Goal: Information Seeking & Learning: Learn about a topic

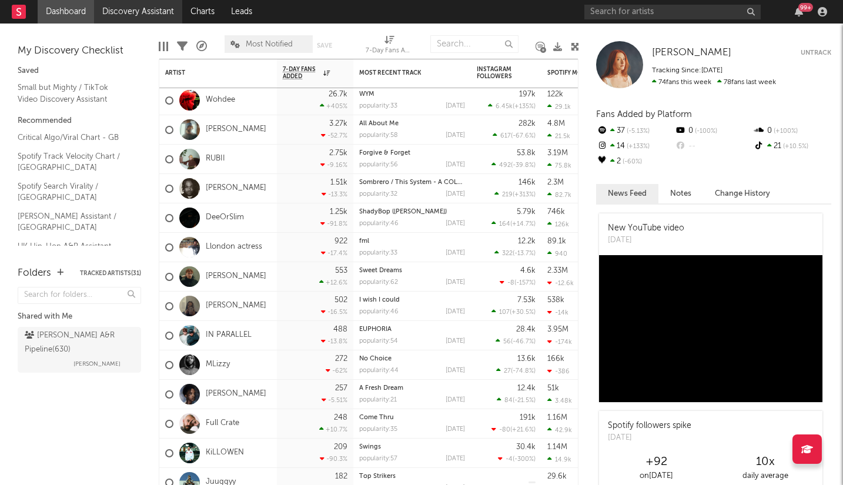
click at [121, 9] on link "Discovery Assistant" at bounding box center [138, 12] width 88 height 24
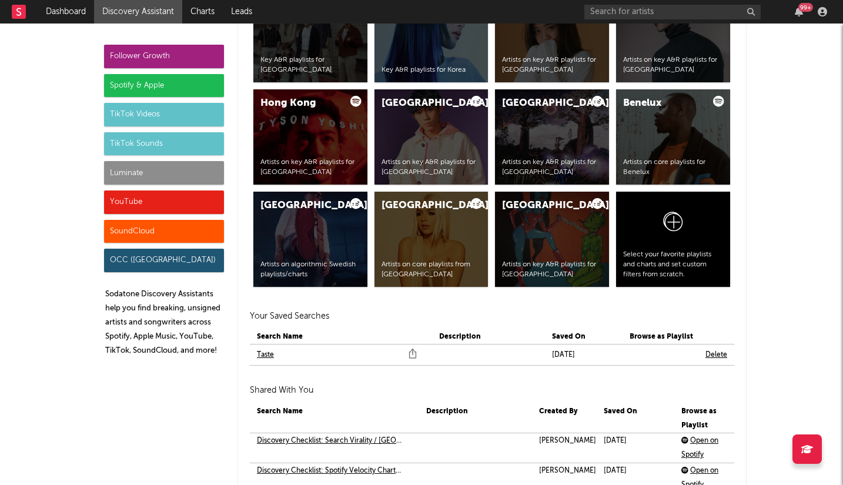
scroll to position [2366, 0]
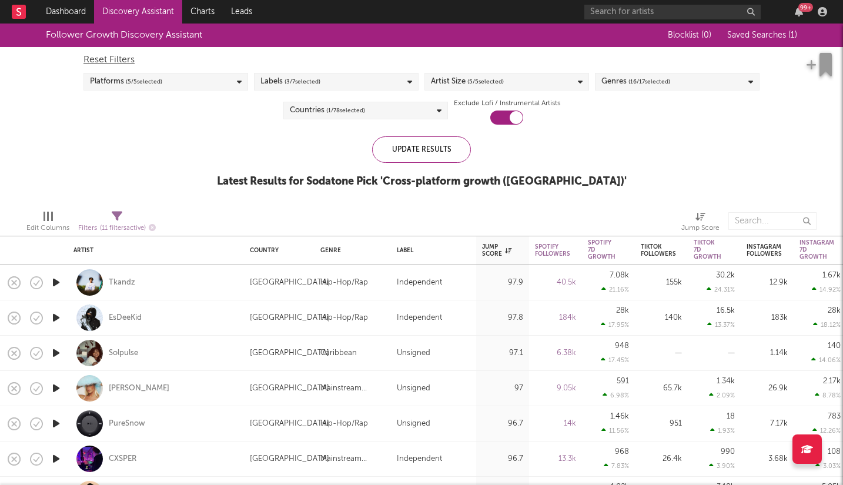
click at [439, 112] on icon at bounding box center [439, 111] width 5 height 8
click at [620, 137] on div "Follower Growth Discovery Assistant Blocklist ( 0 ) Saved Searches ( 1 ) Reset …" at bounding box center [421, 112] width 843 height 177
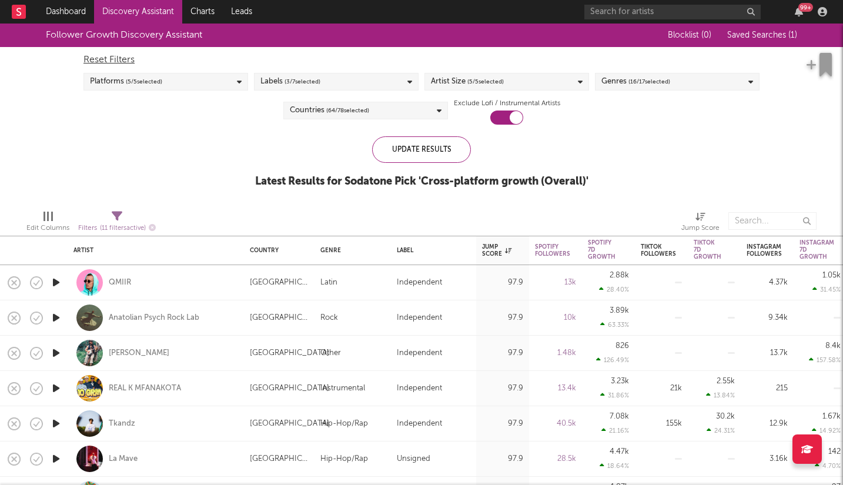
click at [437, 112] on icon at bounding box center [439, 111] width 5 height 8
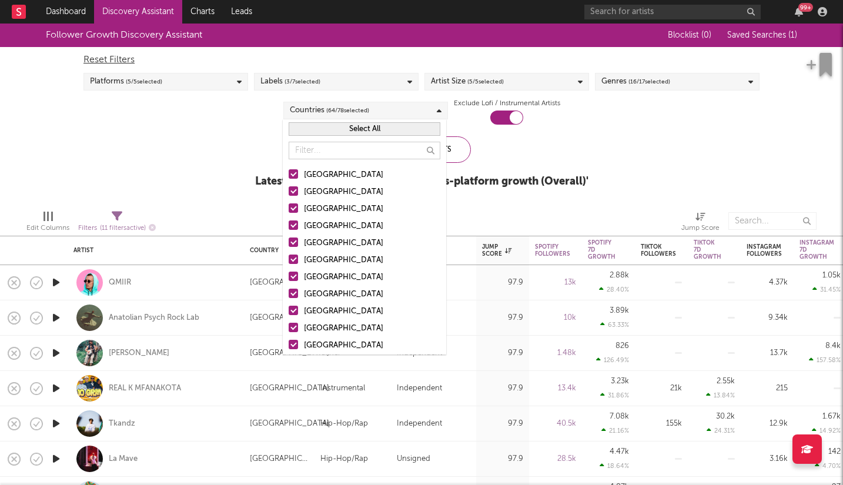
click at [374, 126] on button "Select All" at bounding box center [365, 129] width 152 height 14
click at [377, 128] on button "Deselect All" at bounding box center [365, 129] width 152 height 14
drag, startPoint x: 292, startPoint y: 219, endPoint x: 339, endPoint y: 233, distance: 49.7
click at [292, 220] on label "[GEOGRAPHIC_DATA]" at bounding box center [365, 226] width 152 height 14
click at [289, 220] on input "[GEOGRAPHIC_DATA]" at bounding box center [289, 226] width 0 height 14
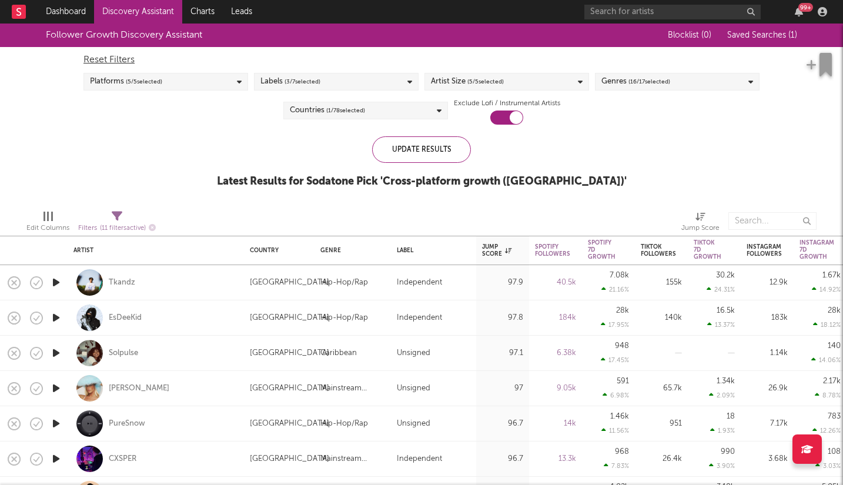
click at [136, 139] on div "Follower Growth Discovery Assistant Blocklist ( 0 ) Saved Searches ( 1 ) Reset …" at bounding box center [421, 112] width 843 height 177
click at [600, 241] on div "Spotify 7D Growth" at bounding box center [602, 249] width 28 height 21
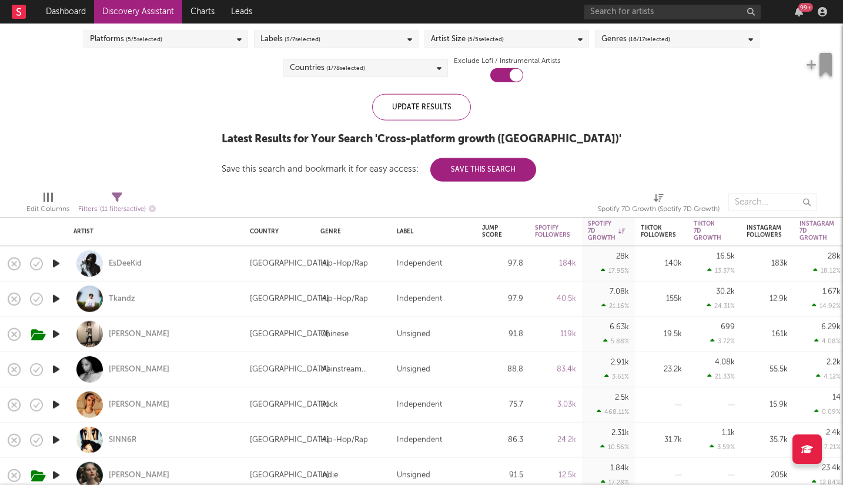
click at [56, 368] on icon "button" at bounding box center [56, 369] width 12 height 15
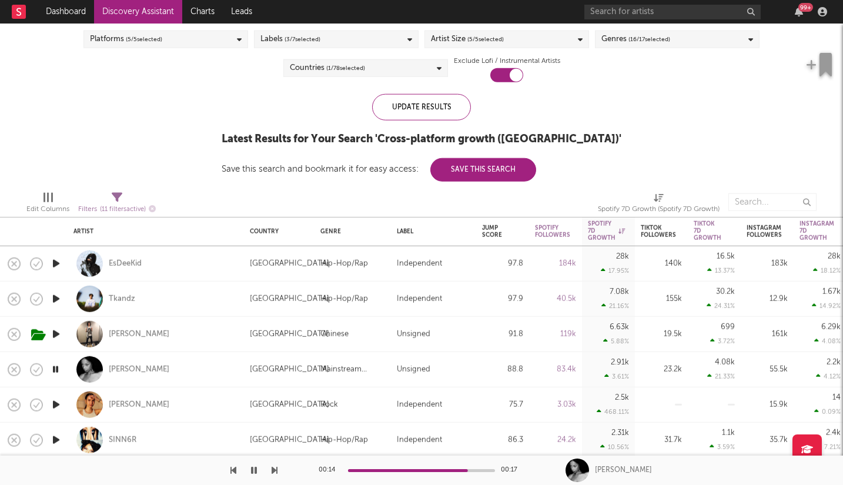
click at [56, 405] on icon "button" at bounding box center [56, 405] width 12 height 15
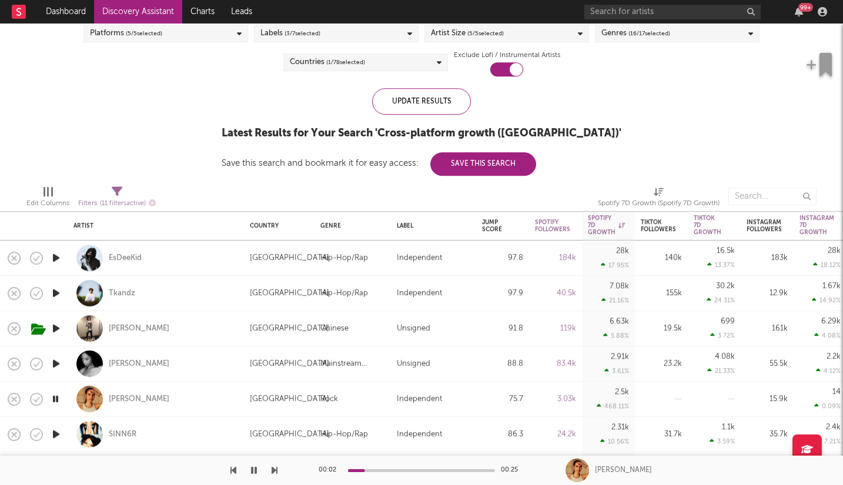
click at [396, 468] on div "00:02 00:25" at bounding box center [422, 470] width 206 height 29
click at [398, 472] on div "00:03 00:25" at bounding box center [422, 470] width 206 height 29
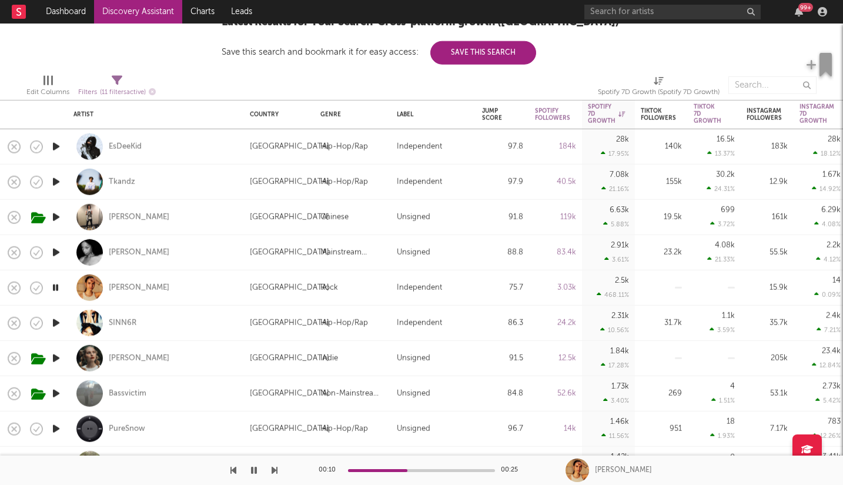
click at [56, 392] on icon "button" at bounding box center [56, 393] width 12 height 15
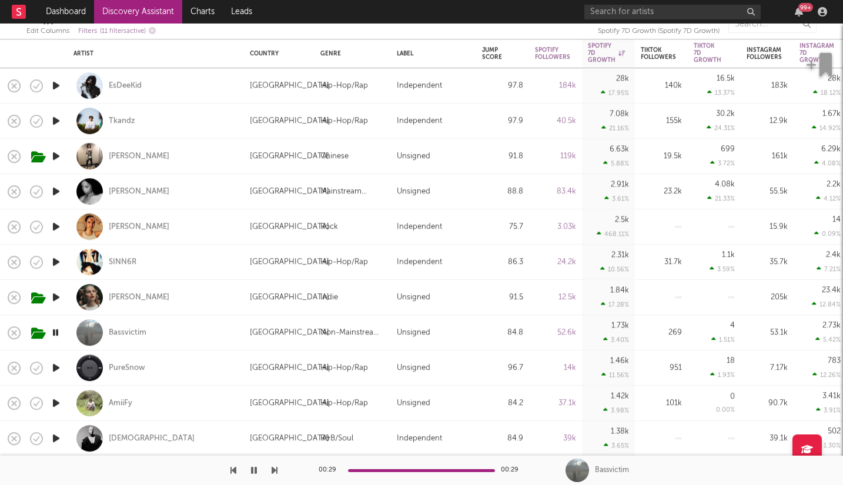
click at [54, 369] on icon "button" at bounding box center [56, 367] width 12 height 15
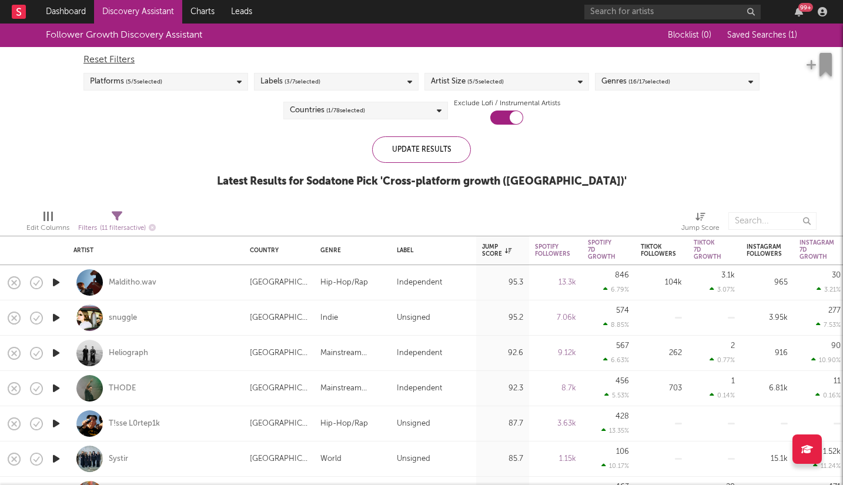
click at [439, 110] on icon at bounding box center [439, 111] width 5 height 8
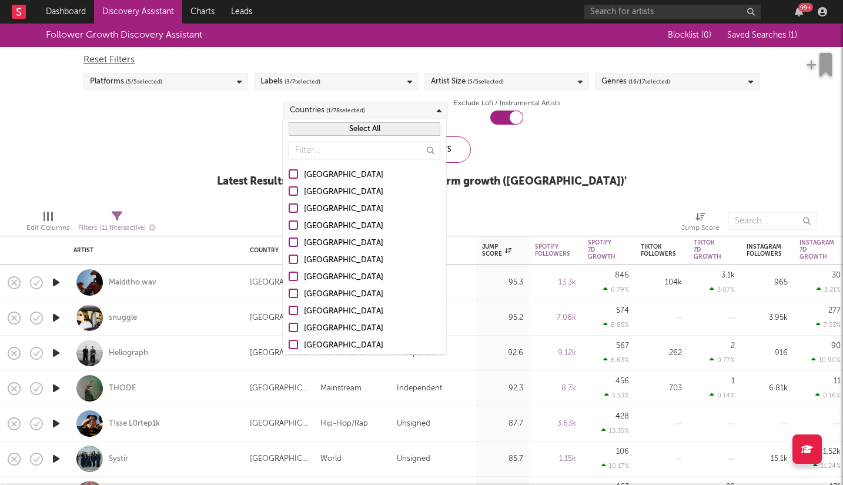
click at [337, 223] on div "[GEOGRAPHIC_DATA]" at bounding box center [372, 226] width 136 height 14
click at [289, 223] on input "[GEOGRAPHIC_DATA]" at bounding box center [289, 226] width 0 height 14
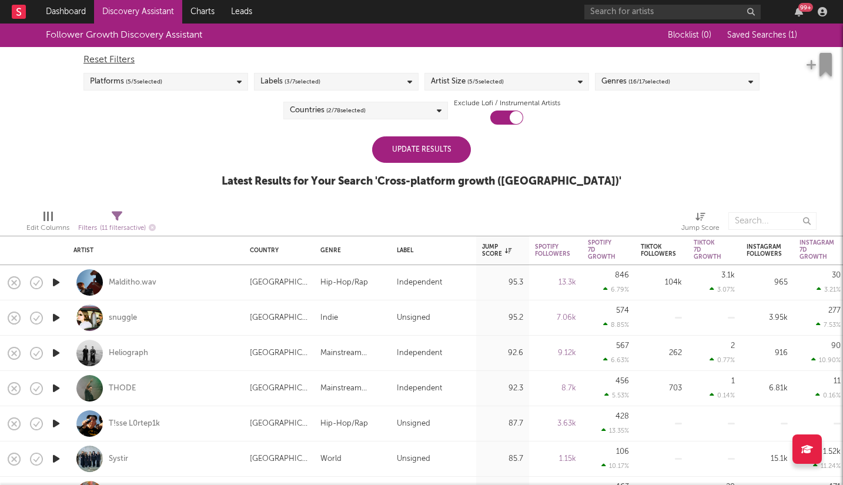
click at [563, 143] on div "Update Results Latest Results for Your Search ' Cross-platform growth (Denmark)…" at bounding box center [422, 168] width 400 height 64
click at [413, 152] on div "Update Results" at bounding box center [421, 149] width 99 height 26
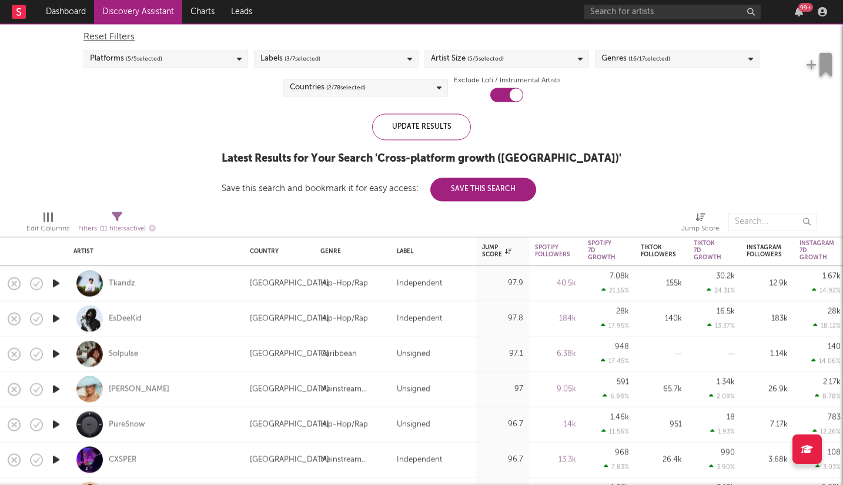
click at [56, 388] on icon "button" at bounding box center [56, 389] width 12 height 15
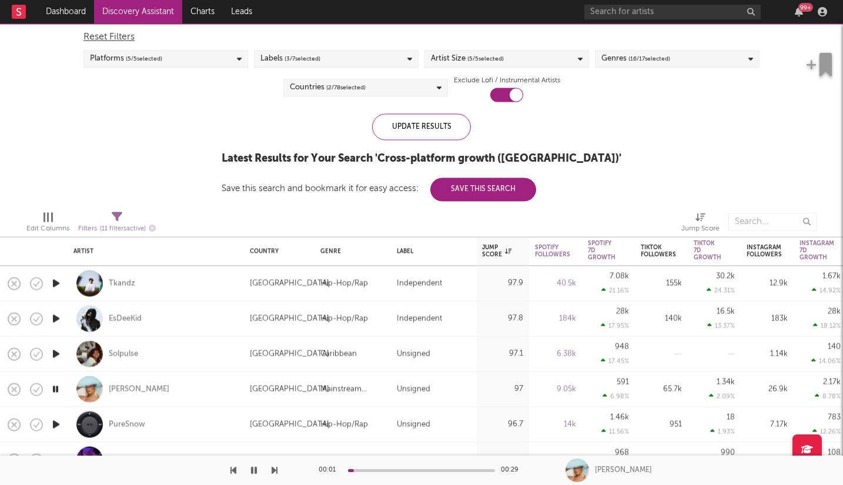
click at [396, 470] on div at bounding box center [421, 470] width 147 height 3
click at [439, 88] on icon at bounding box center [439, 88] width 5 height 8
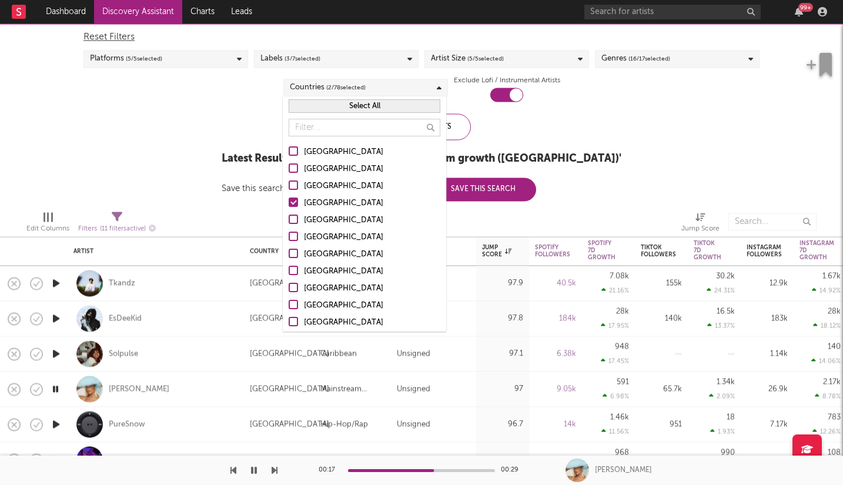
click at [294, 201] on div at bounding box center [293, 202] width 9 height 9
click at [289, 201] on input "[GEOGRAPHIC_DATA]" at bounding box center [289, 203] width 0 height 14
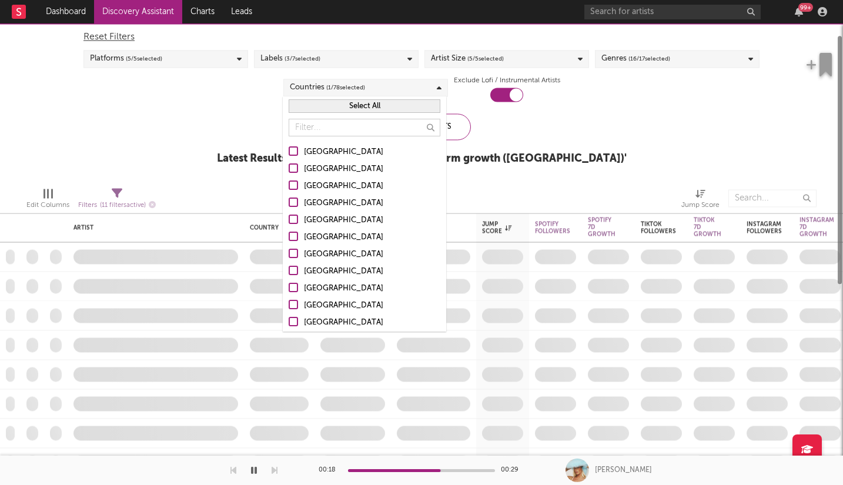
click at [293, 202] on div at bounding box center [293, 202] width 9 height 9
click at [289, 202] on input "[GEOGRAPHIC_DATA]" at bounding box center [289, 203] width 0 height 14
click at [293, 202] on div at bounding box center [293, 202] width 9 height 9
click at [289, 202] on input "[GEOGRAPHIC_DATA]" at bounding box center [289, 203] width 0 height 14
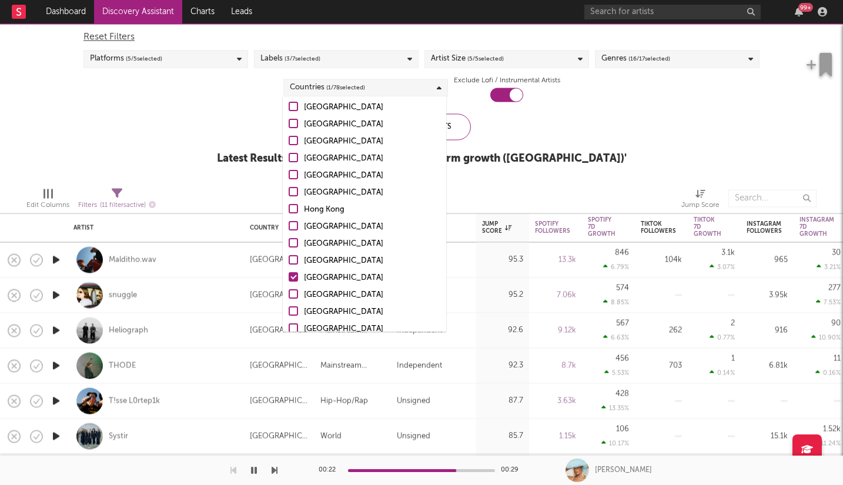
scroll to position [299, 0]
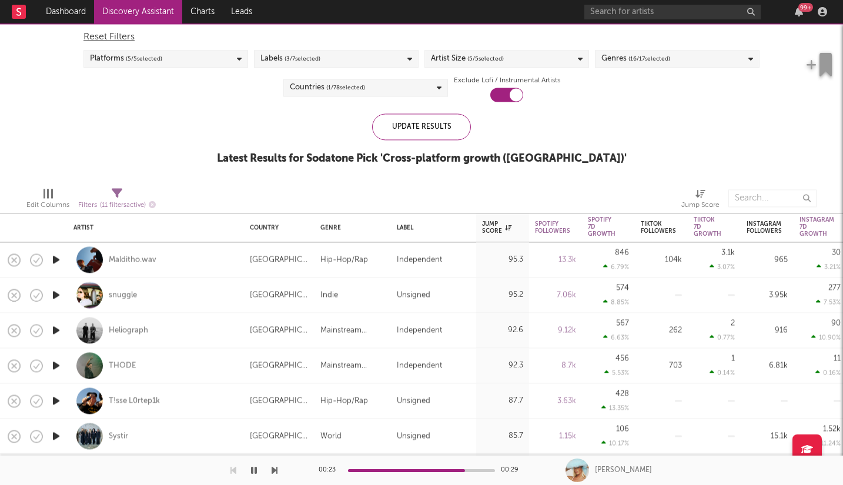
click at [632, 122] on div "Follower Growth Discovery Assistant Blocklist ( 0 ) Saved Searches ( 1 ) Reset …" at bounding box center [421, 89] width 843 height 177
click at [603, 228] on div "Spotify 7D Growth" at bounding box center [602, 226] width 28 height 21
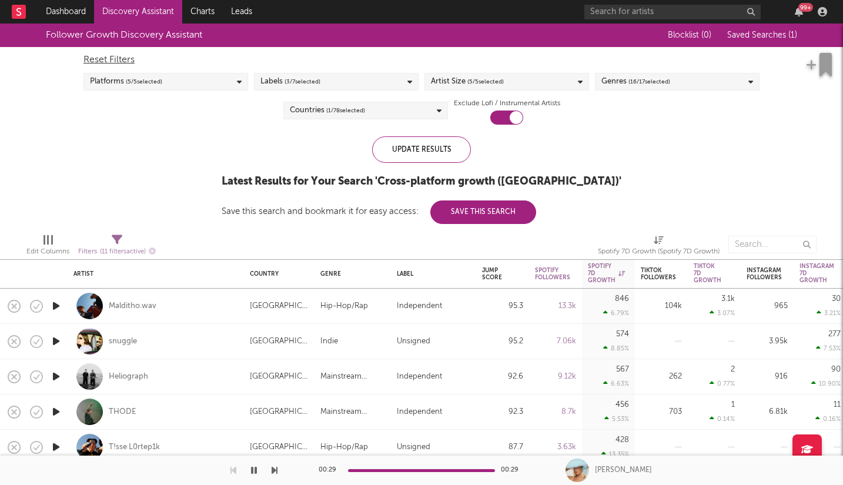
click at [57, 305] on icon "button" at bounding box center [56, 306] width 12 height 15
click at [387, 469] on div at bounding box center [421, 470] width 147 height 3
click at [55, 340] on icon "button" at bounding box center [56, 341] width 12 height 15
click at [408, 469] on div at bounding box center [421, 470] width 147 height 3
click at [55, 410] on icon "button" at bounding box center [56, 412] width 12 height 15
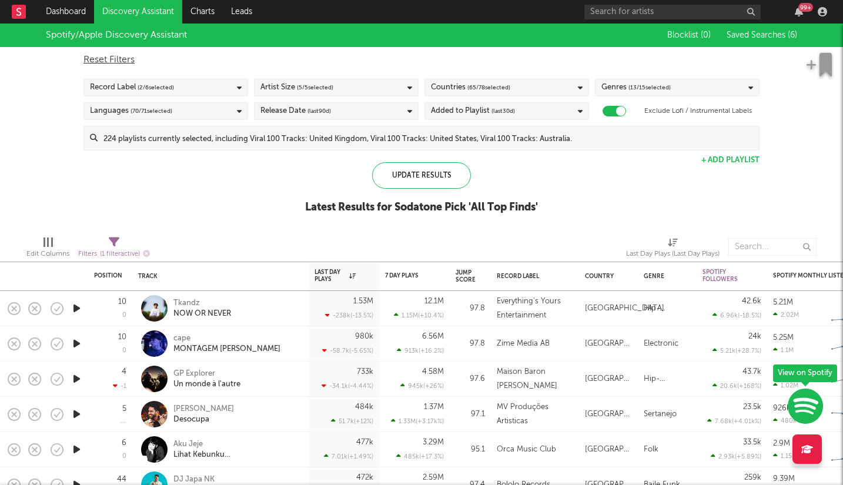
click at [76, 344] on icon "button" at bounding box center [77, 343] width 12 height 15
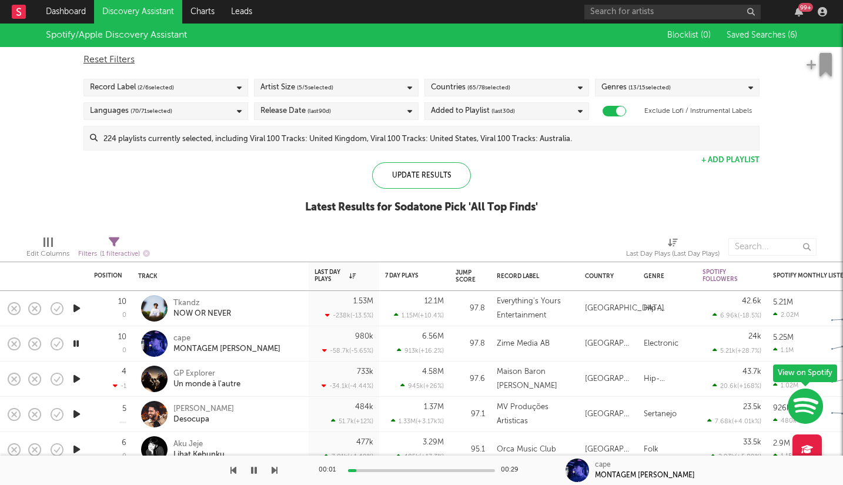
click at [580, 89] on icon at bounding box center [580, 88] width 5 height 8
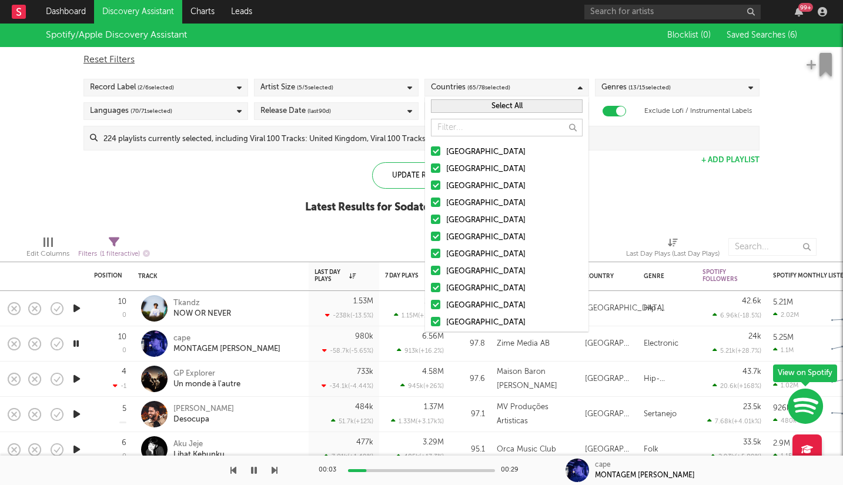
click at [512, 108] on button "Select All" at bounding box center [507, 106] width 152 height 14
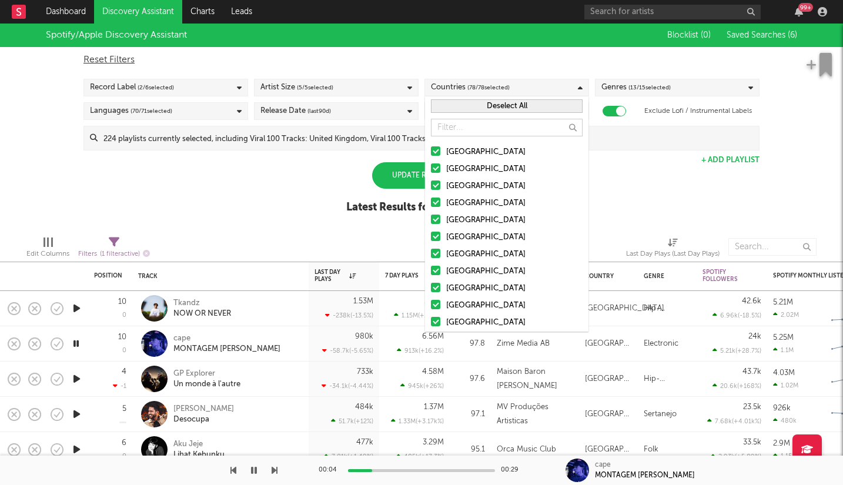
click at [512, 108] on button "Deselect All" at bounding box center [507, 106] width 152 height 14
click at [433, 202] on div at bounding box center [435, 202] width 9 height 9
click at [431, 202] on input "[GEOGRAPHIC_DATA]" at bounding box center [431, 203] width 0 height 14
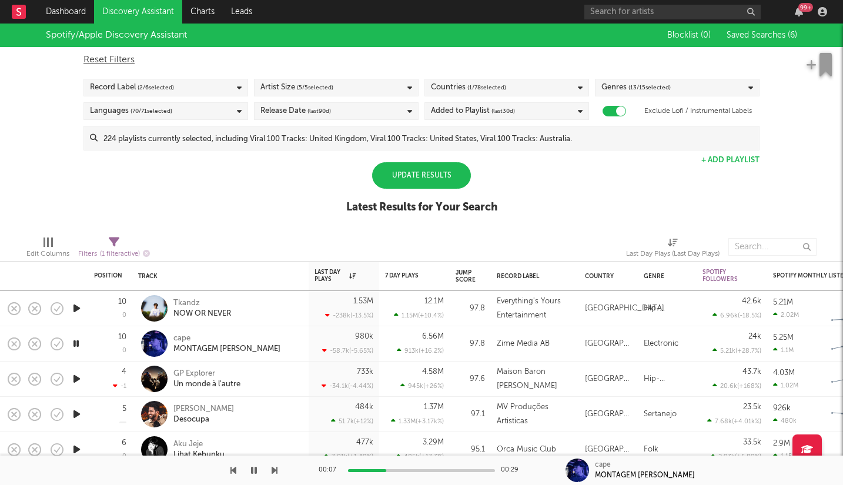
click at [401, 176] on div "Update Results" at bounding box center [421, 175] width 99 height 26
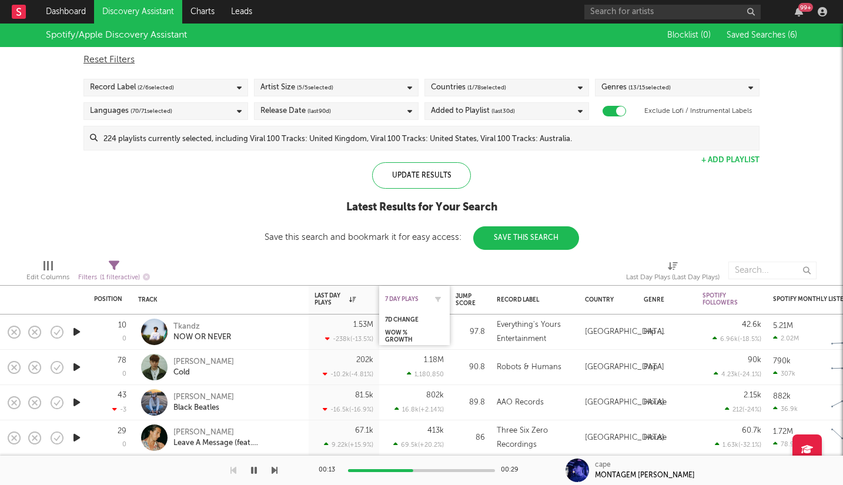
click at [407, 299] on div "7 Day Plays" at bounding box center [405, 299] width 41 height 7
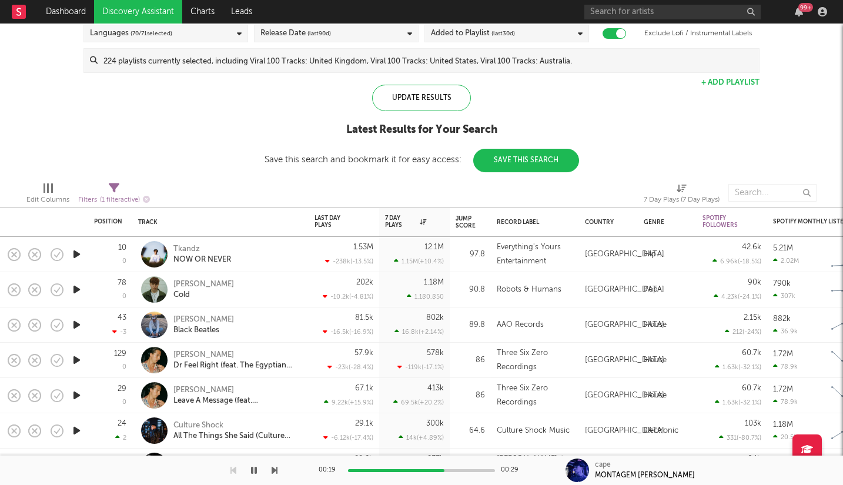
click at [76, 293] on icon "button" at bounding box center [77, 289] width 12 height 15
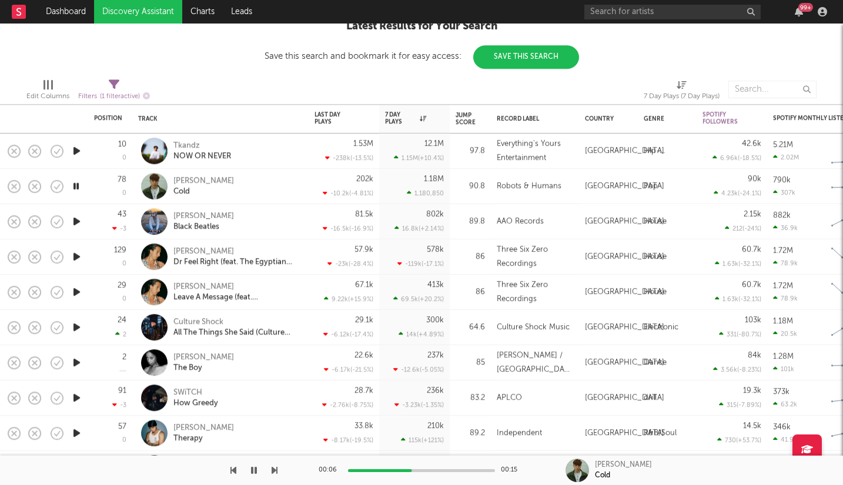
click at [76, 328] on icon "button" at bounding box center [77, 327] width 12 height 15
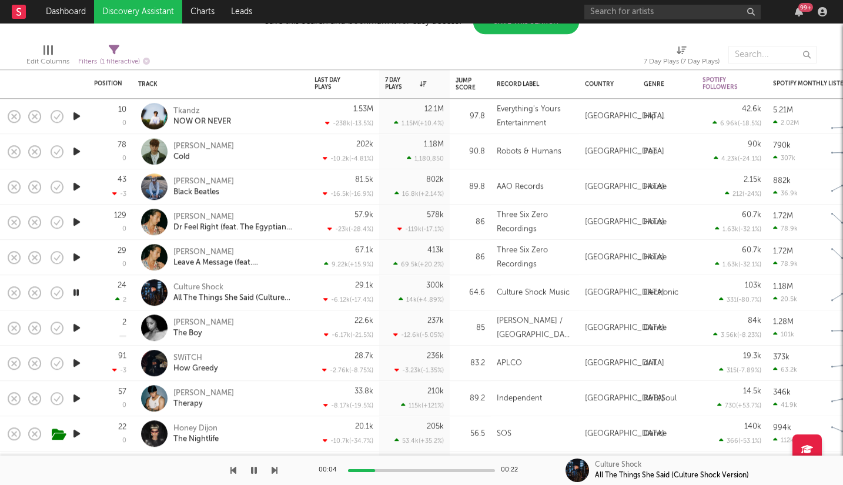
click at [78, 363] on icon "button" at bounding box center [77, 363] width 12 height 15
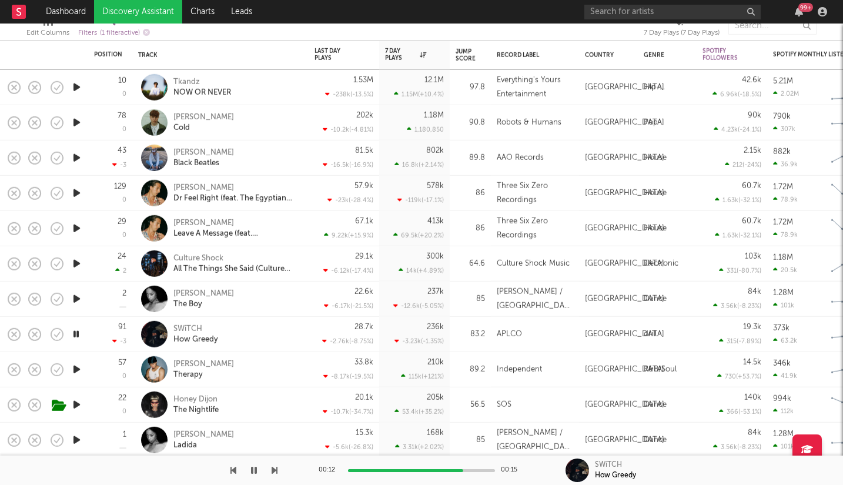
click at [76, 371] on icon "button" at bounding box center [77, 369] width 12 height 15
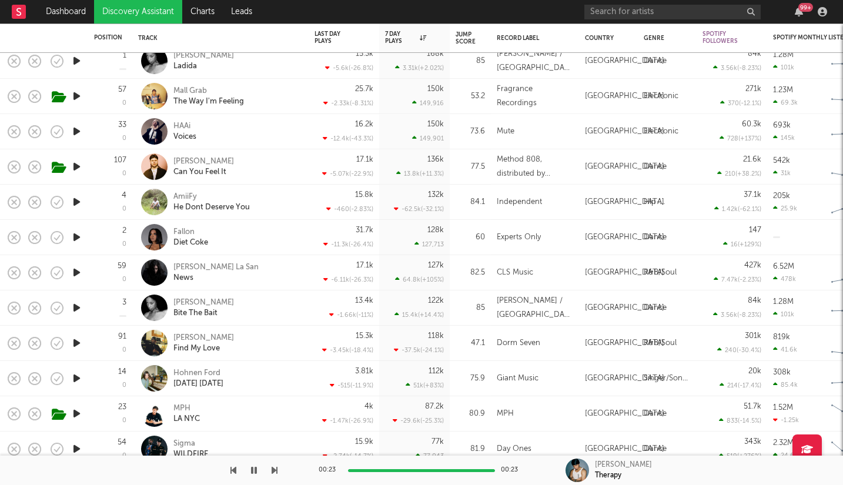
click at [75, 414] on icon "button" at bounding box center [77, 413] width 12 height 15
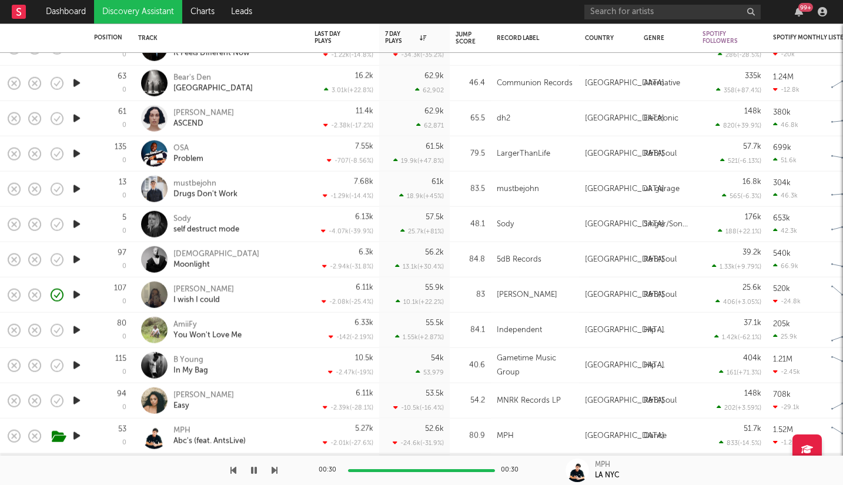
click at [73, 366] on icon "button" at bounding box center [77, 365] width 12 height 15
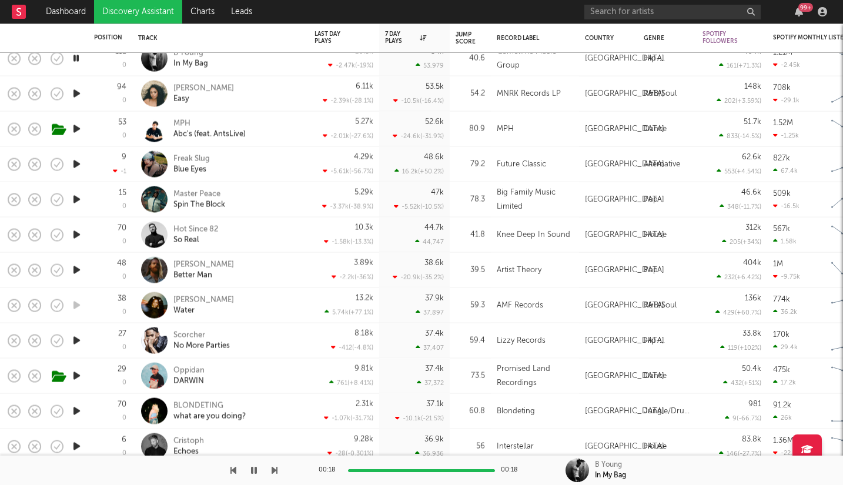
click at [76, 340] on icon "button" at bounding box center [77, 340] width 12 height 15
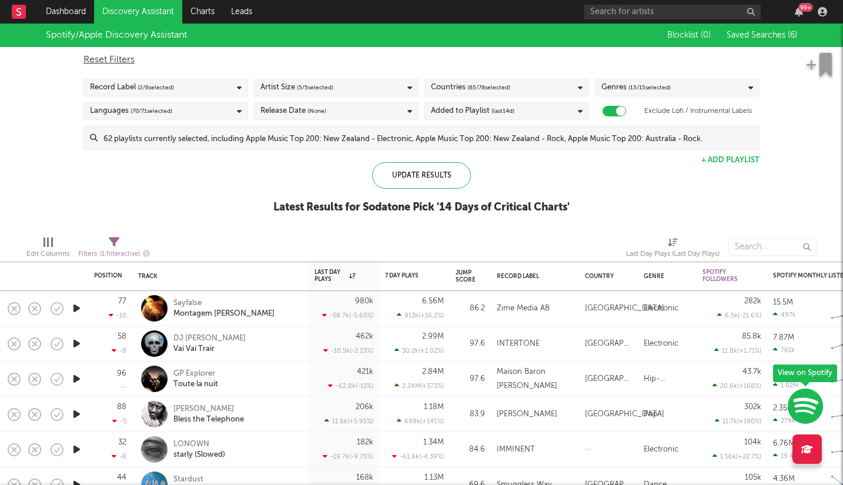
click at [579, 88] on icon at bounding box center [580, 88] width 5 height 8
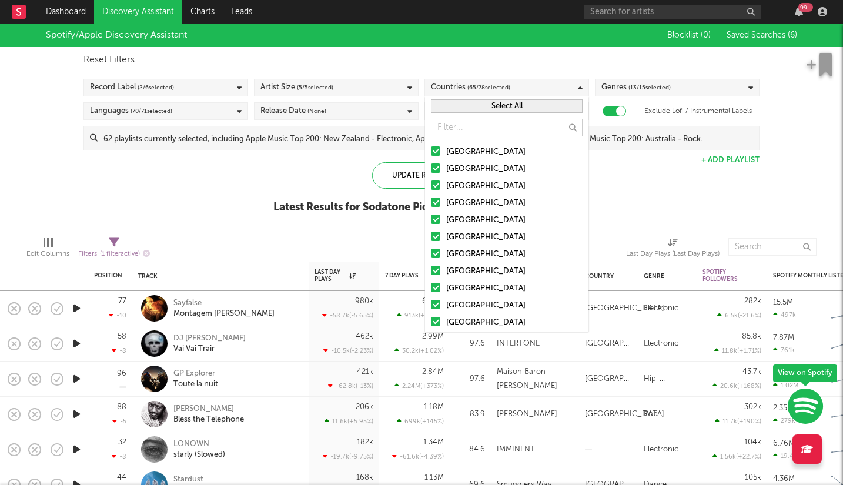
click at [510, 104] on button "Select All" at bounding box center [507, 106] width 152 height 14
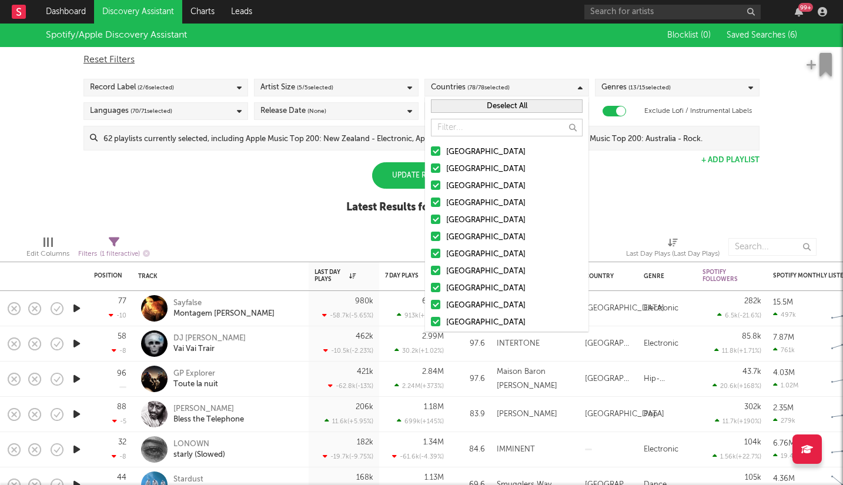
click at [510, 104] on button "Deselect All" at bounding box center [507, 106] width 152 height 14
click at [435, 203] on div at bounding box center [435, 202] width 9 height 9
click at [431, 203] on input "[GEOGRAPHIC_DATA]" at bounding box center [431, 203] width 0 height 14
click at [398, 176] on div "Update Results" at bounding box center [421, 175] width 99 height 26
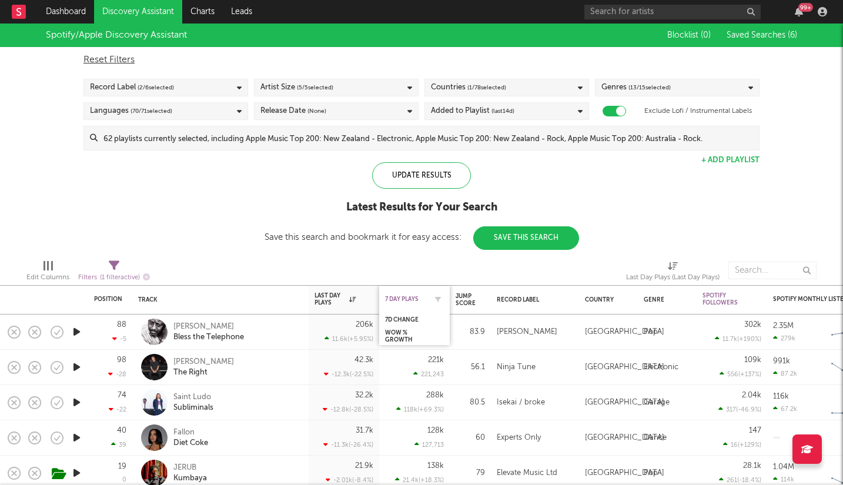
click at [401, 297] on div "7 Day Plays" at bounding box center [405, 299] width 41 height 7
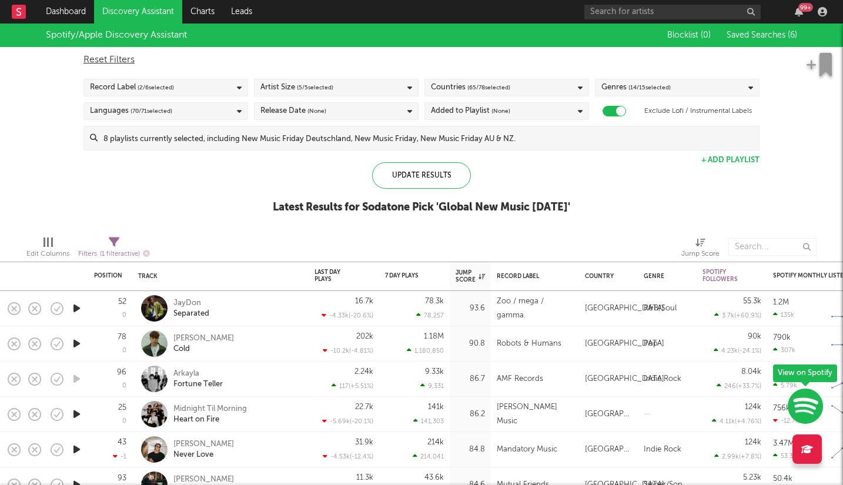
click at [438, 236] on div at bounding box center [549, 246] width 248 height 29
click at [409, 281] on div "7 Day Plays" at bounding box center [414, 275] width 59 height 23
click at [411, 273] on div "7 Day Plays" at bounding box center [405, 275] width 41 height 7
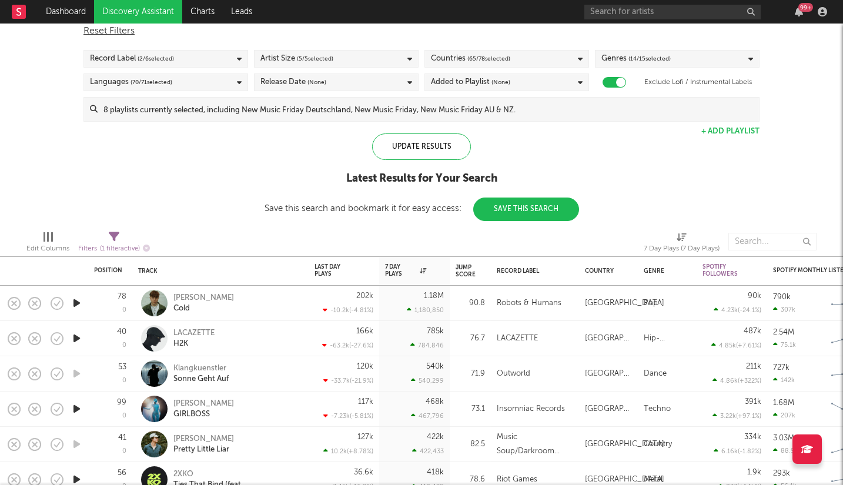
click at [75, 340] on icon "button" at bounding box center [77, 338] width 12 height 15
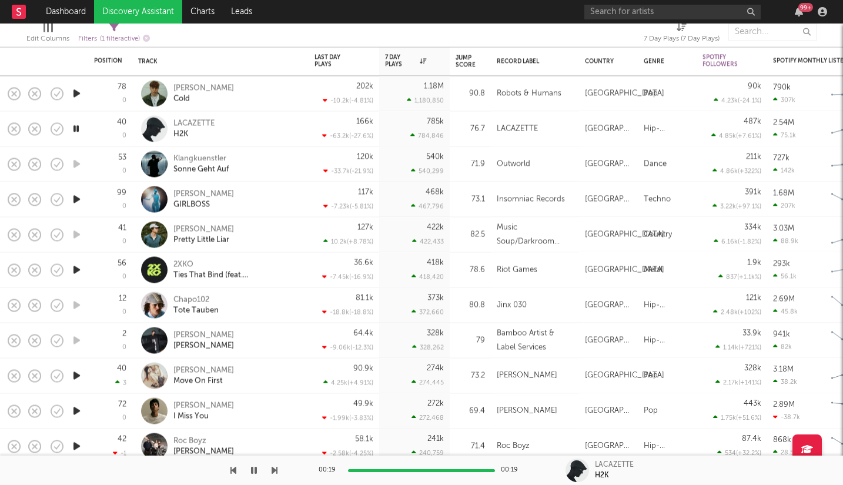
click at [76, 411] on icon "button" at bounding box center [77, 410] width 12 height 15
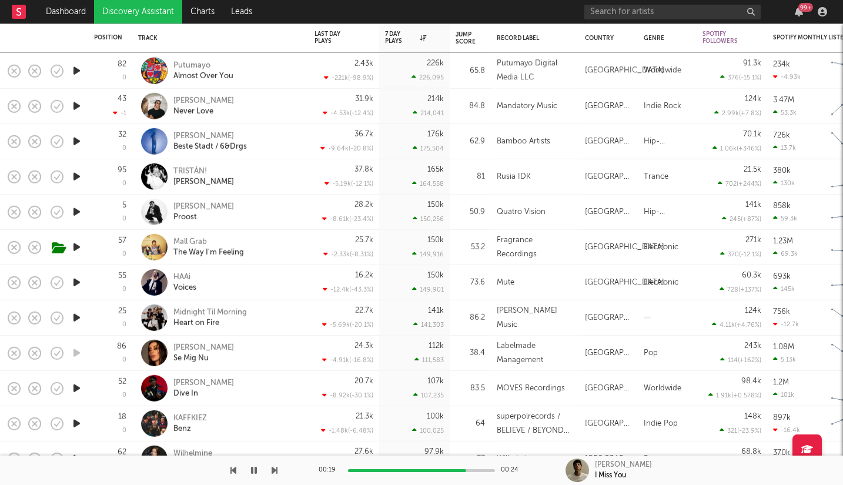
click at [78, 389] on icon "button" at bounding box center [77, 388] width 12 height 15
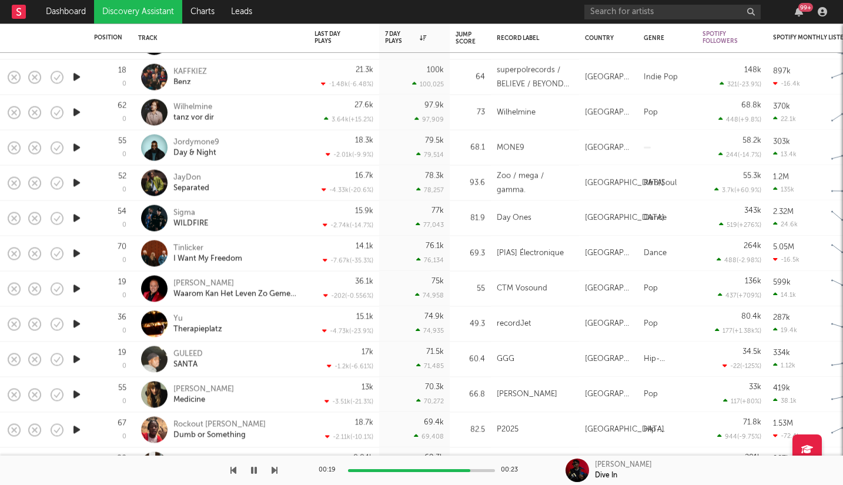
click at [75, 358] on icon "button" at bounding box center [77, 359] width 12 height 15
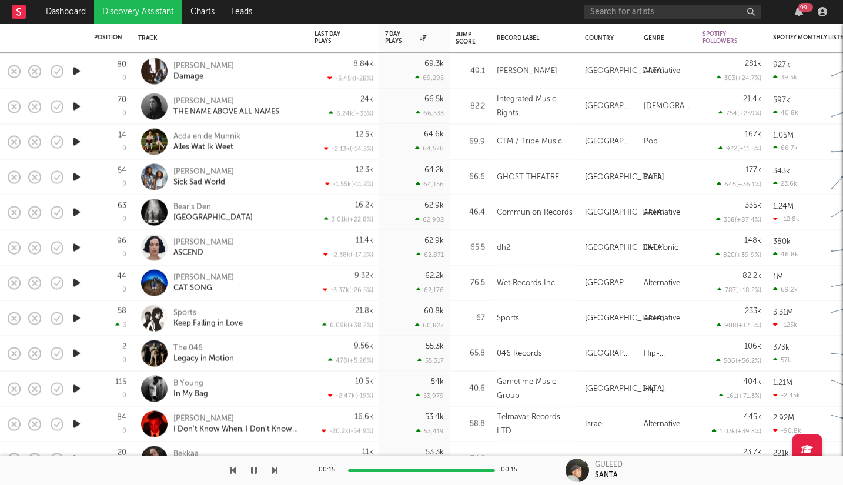
click at [73, 353] on icon "button" at bounding box center [77, 353] width 12 height 15
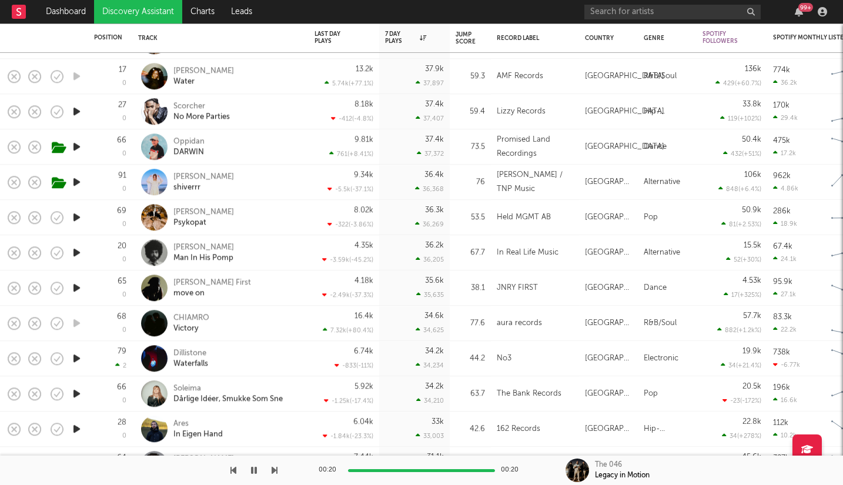
click at [78, 429] on icon "button" at bounding box center [77, 429] width 12 height 15
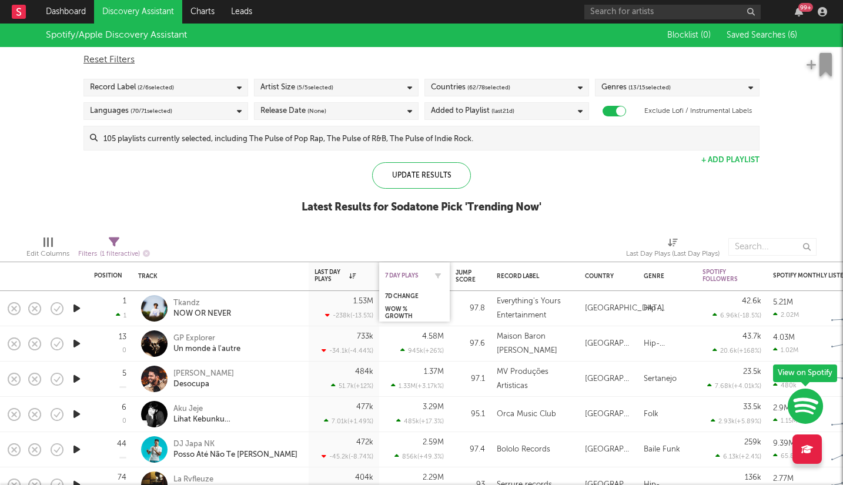
click at [405, 275] on div "7 Day Plays" at bounding box center [405, 275] width 41 height 7
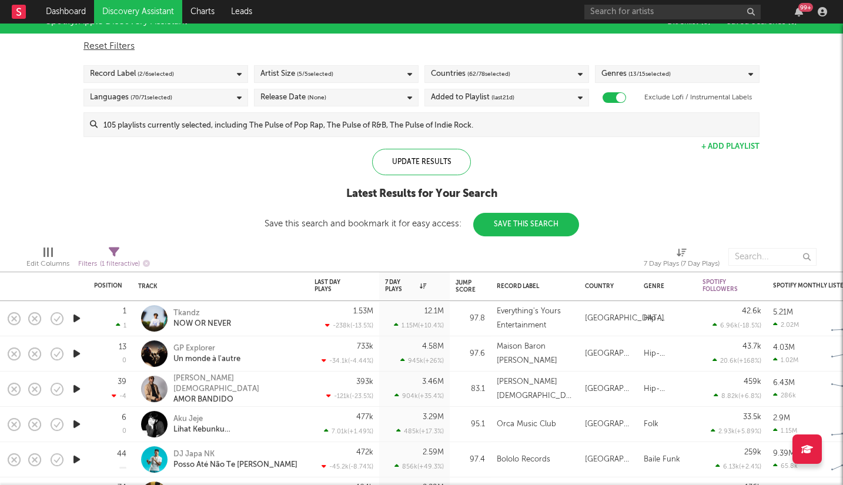
click at [78, 353] on icon "button" at bounding box center [77, 353] width 12 height 15
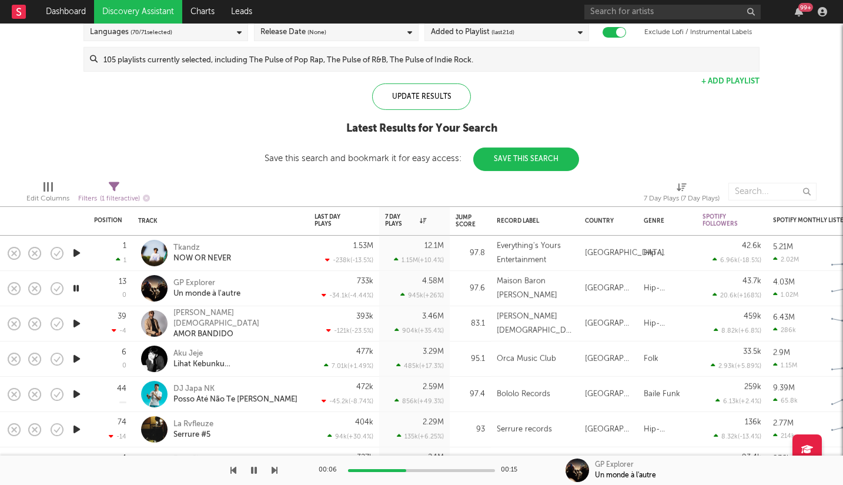
click at [78, 393] on icon "button" at bounding box center [77, 394] width 12 height 15
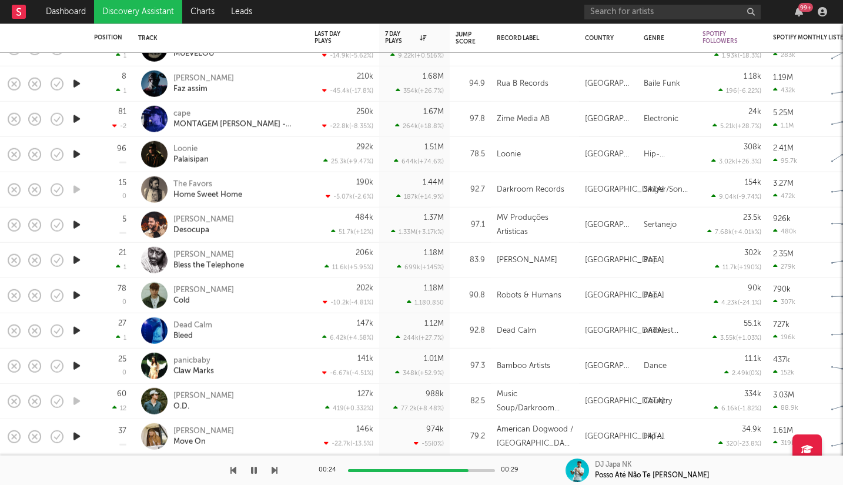
click at [73, 366] on icon "button" at bounding box center [77, 366] width 12 height 15
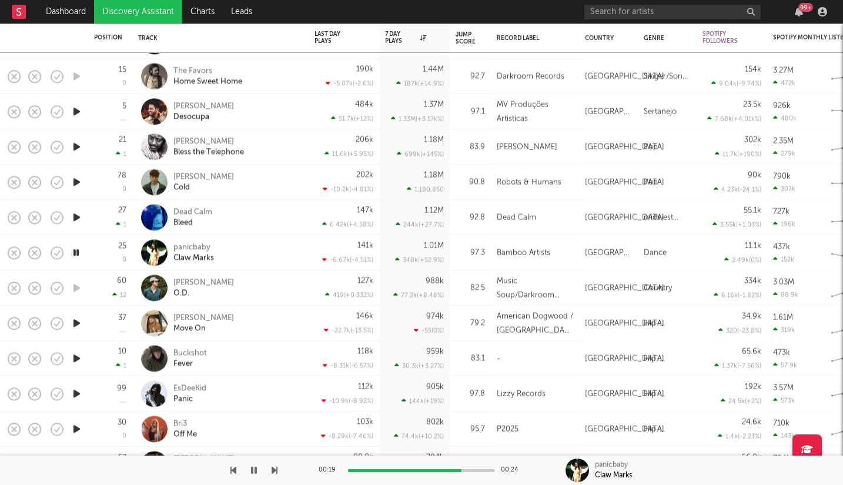
click at [77, 355] on icon "button" at bounding box center [77, 358] width 12 height 15
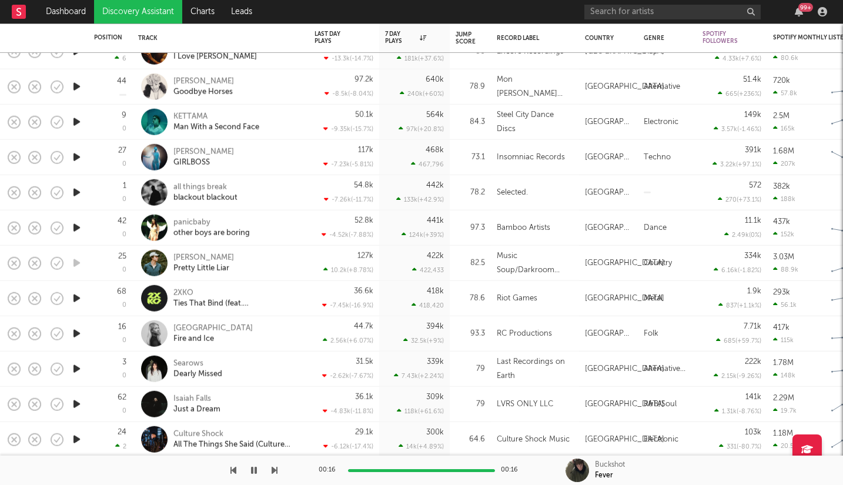
click at [76, 368] on icon "button" at bounding box center [77, 369] width 12 height 15
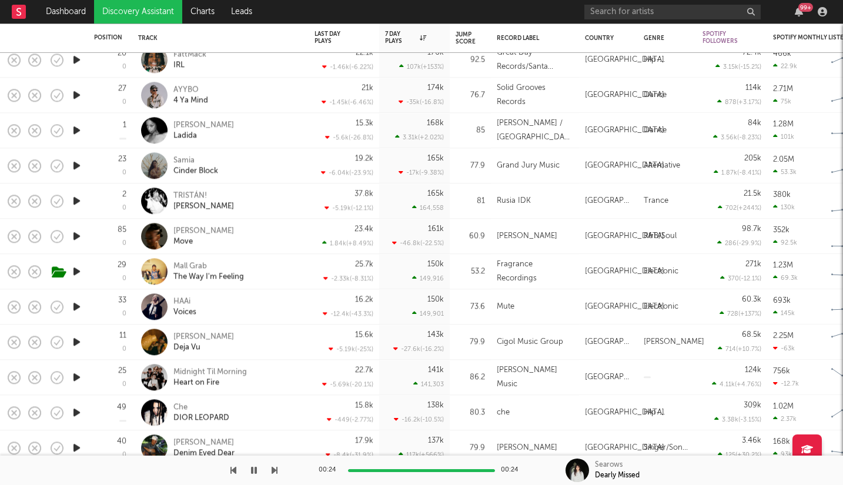
click at [76, 268] on icon "button" at bounding box center [77, 271] width 12 height 15
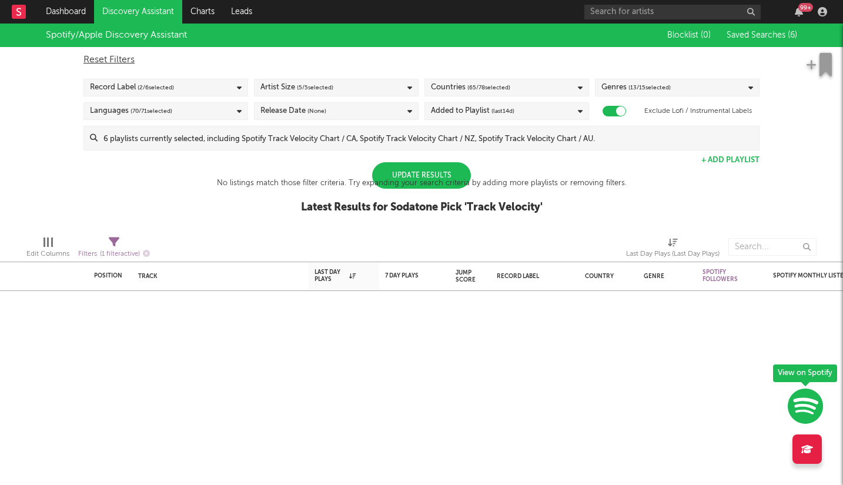
click at [443, 172] on div "Update Results" at bounding box center [421, 175] width 99 height 26
click at [581, 88] on icon at bounding box center [580, 88] width 5 height 8
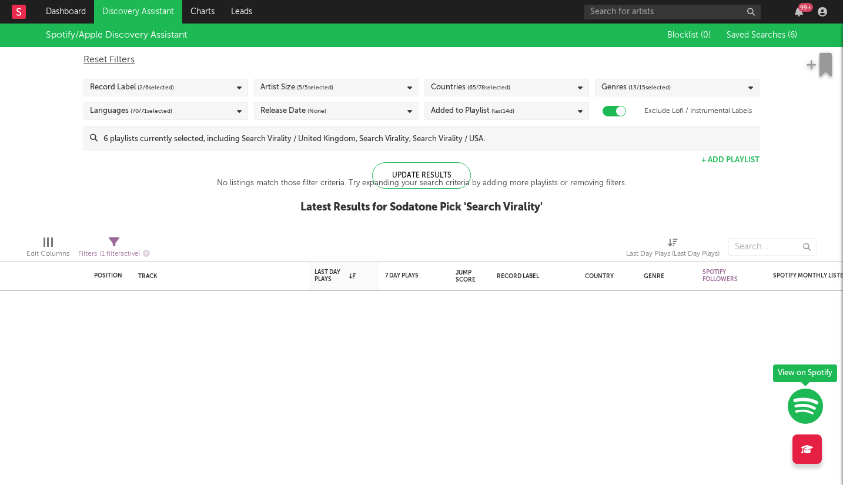
click at [437, 177] on div "No listings match those filter criteria. Try expanding your search criteria by …" at bounding box center [422, 183] width 410 height 14
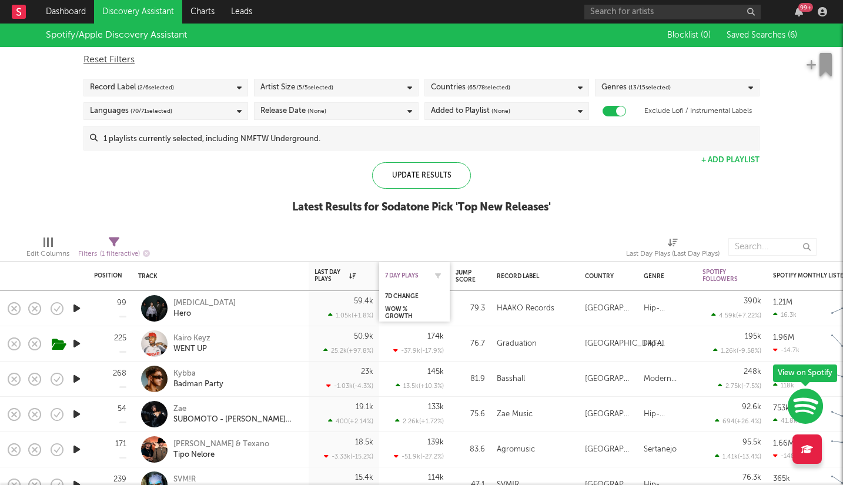
click at [413, 272] on div "7 Day Plays" at bounding box center [405, 275] width 41 height 7
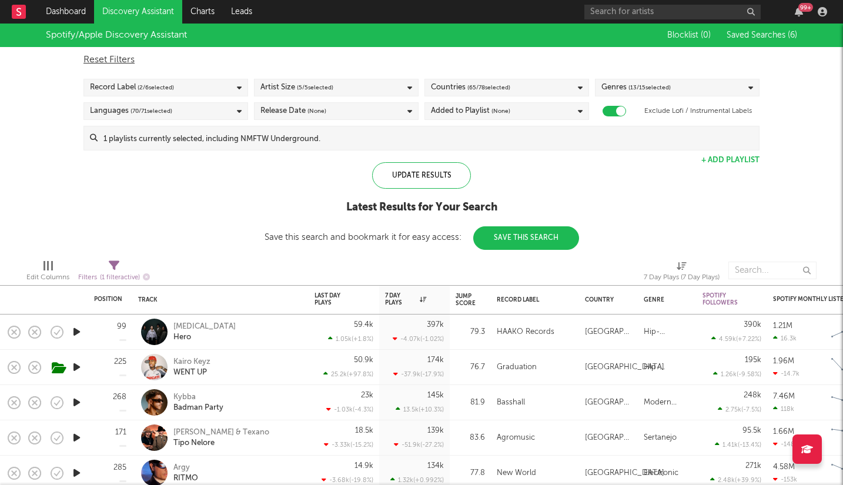
click at [203, 172] on div "Spotify/Apple Discovery Assistant Blocklist ( 0 ) Saved Searches ( 6 ) Reset Fi…" at bounding box center [421, 137] width 843 height 226
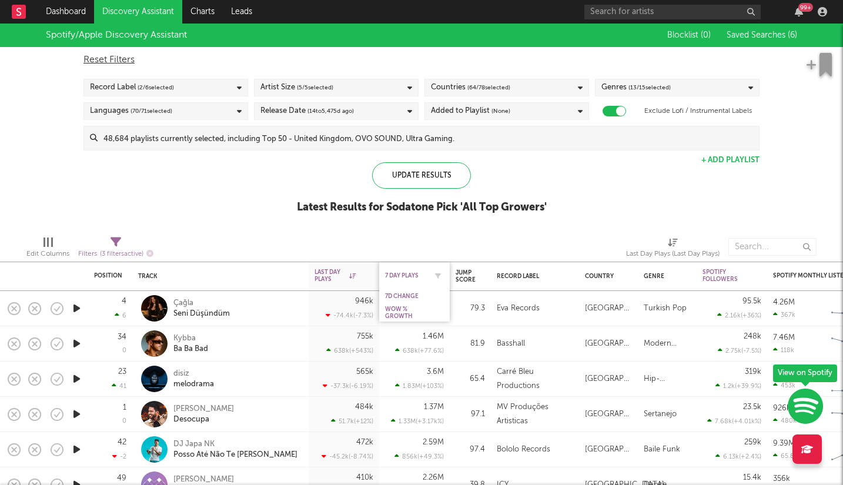
click at [403, 273] on div "7 Day Plays" at bounding box center [405, 275] width 41 height 7
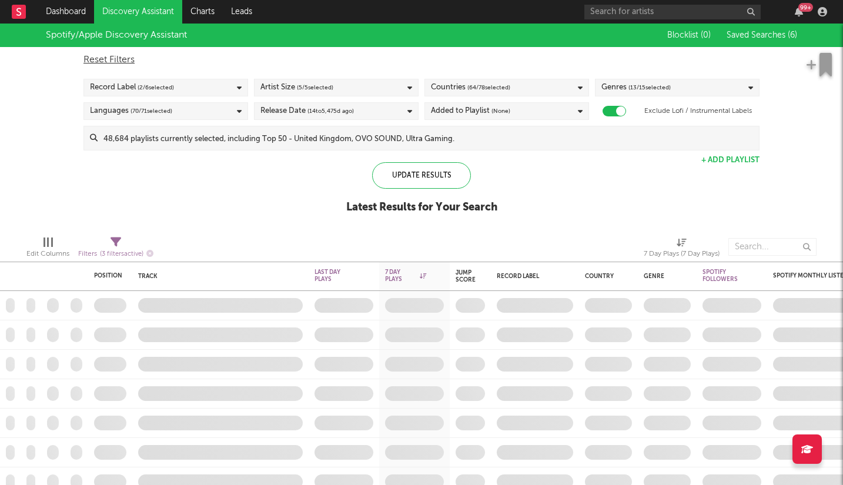
click at [540, 216] on div "Spotify/Apple Discovery Assistant Blocklist ( 0 ) Saved Searches ( 6 ) Reset Fi…" at bounding box center [421, 125] width 843 height 203
click at [394, 272] on div "7 Day Plays" at bounding box center [405, 276] width 41 height 14
drag, startPoint x: 588, startPoint y: 201, endPoint x: 528, endPoint y: 135, distance: 89.5
click at [588, 201] on div "Spotify/Apple Discovery Assistant Blocklist ( 0 ) Saved Searches ( 6 ) Reset Fi…" at bounding box center [421, 125] width 843 height 203
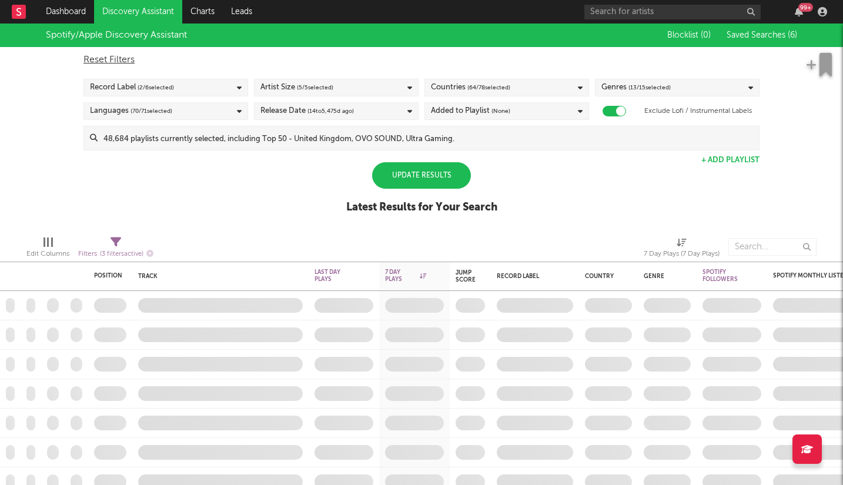
click at [417, 176] on div "Update Results" at bounding box center [421, 175] width 99 height 26
click at [392, 272] on div "7 Day Plays" at bounding box center [405, 276] width 41 height 14
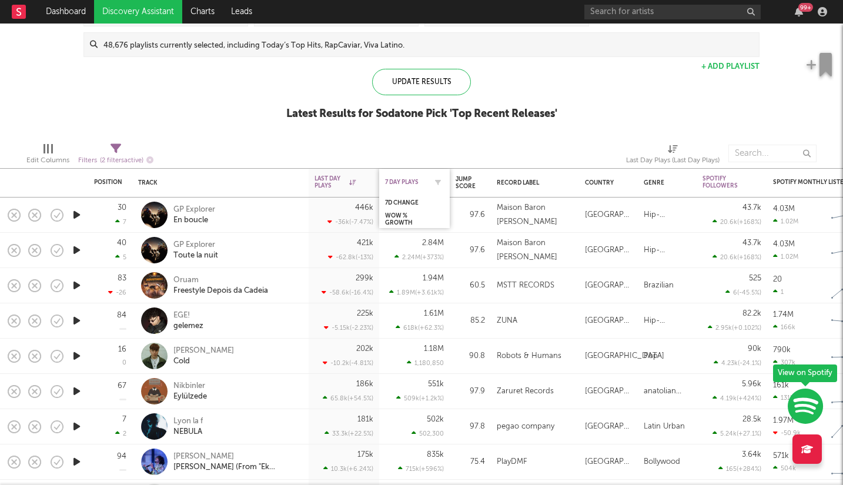
click at [400, 180] on div "7 Day Plays" at bounding box center [405, 182] width 41 height 7
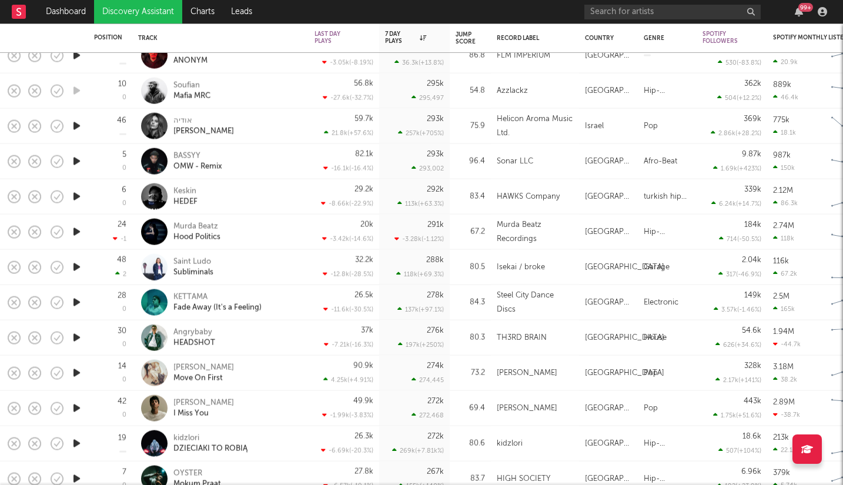
click at [75, 373] on icon "button" at bounding box center [77, 373] width 12 height 15
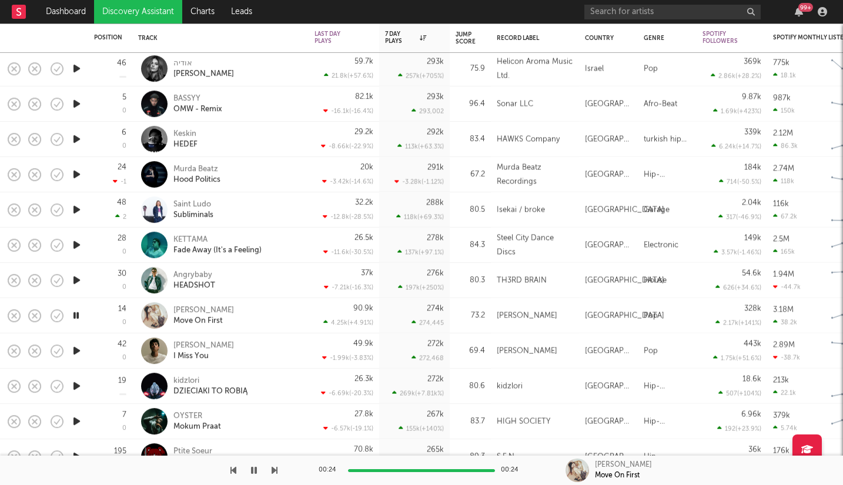
click at [76, 352] on icon "button" at bounding box center [77, 350] width 12 height 15
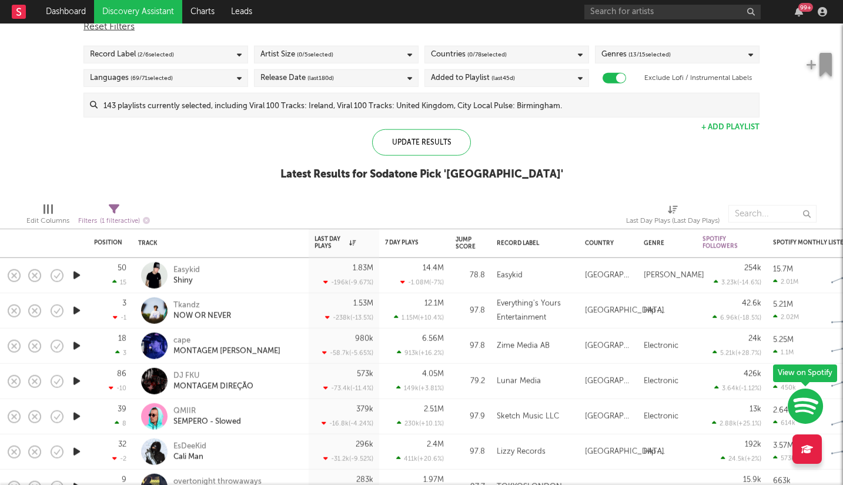
click at [73, 275] on icon "button" at bounding box center [77, 275] width 12 height 15
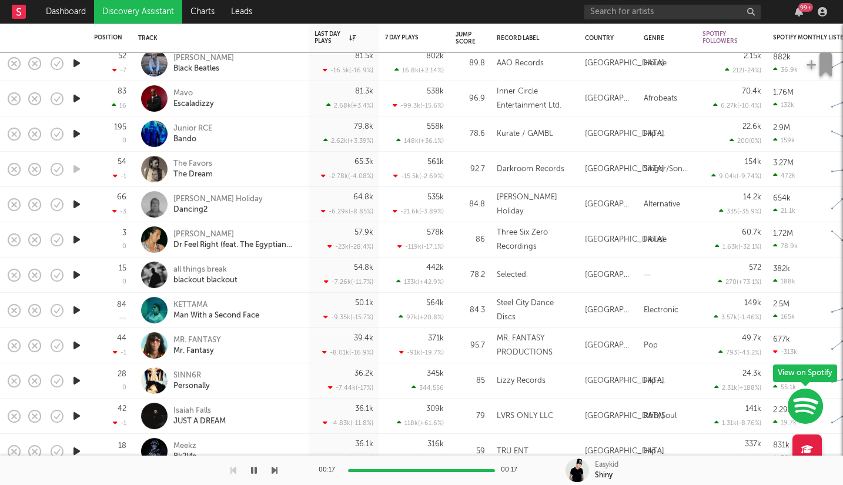
click at [76, 381] on icon "button" at bounding box center [77, 380] width 12 height 15
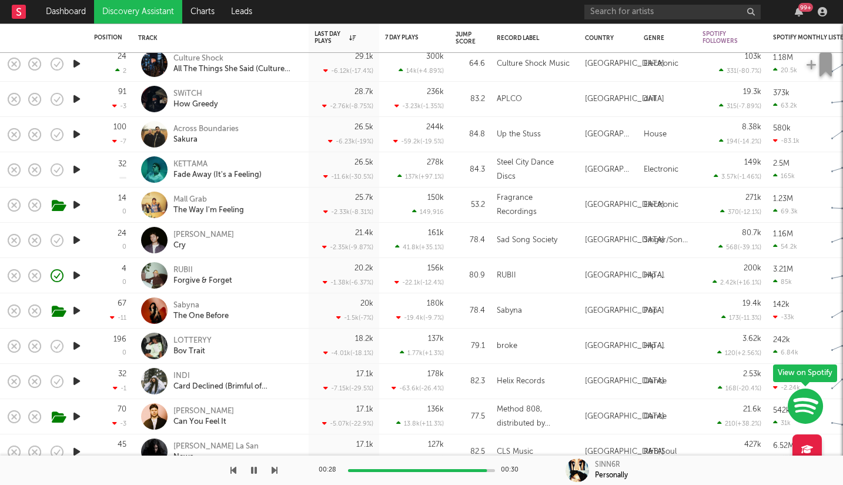
click at [78, 346] on icon "button" at bounding box center [77, 346] width 12 height 15
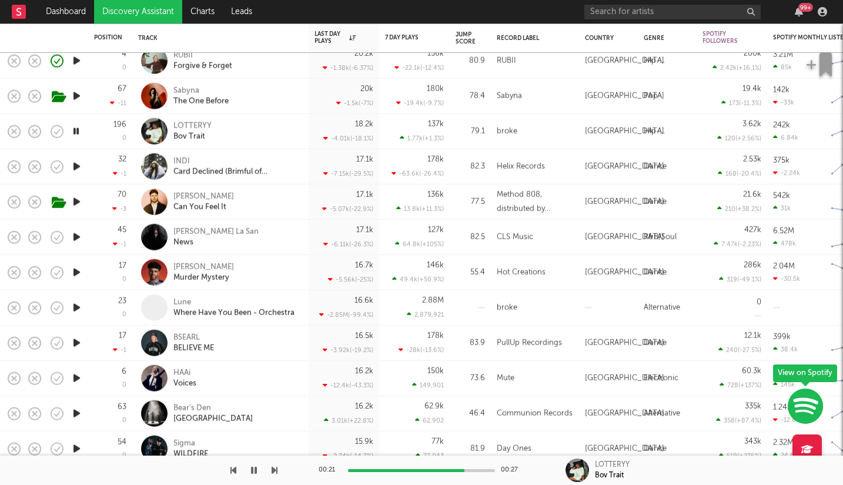
click at [74, 378] on icon "button" at bounding box center [77, 378] width 12 height 15
click at [389, 471] on div at bounding box center [421, 470] width 147 height 3
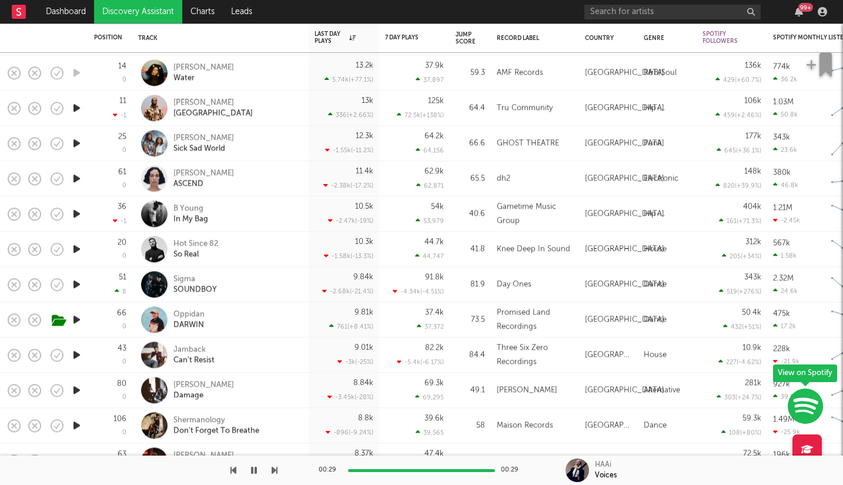
click at [75, 425] on icon "button" at bounding box center [77, 425] width 12 height 15
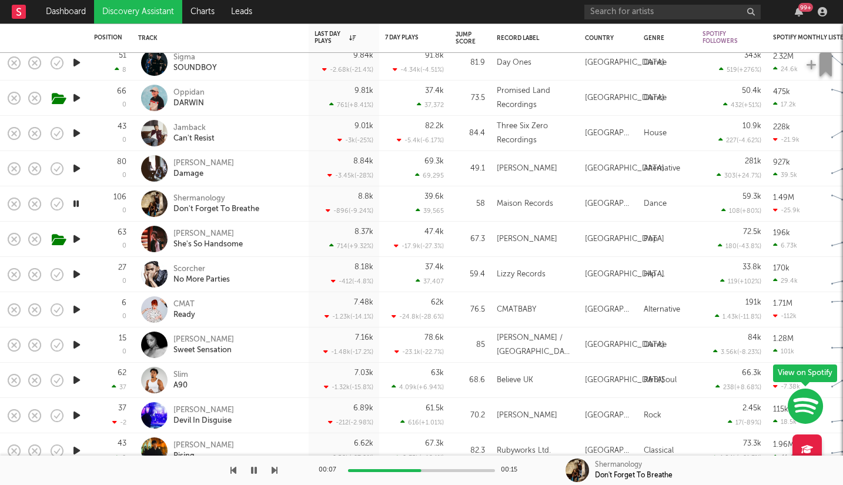
click at [76, 379] on icon "button" at bounding box center [77, 380] width 12 height 15
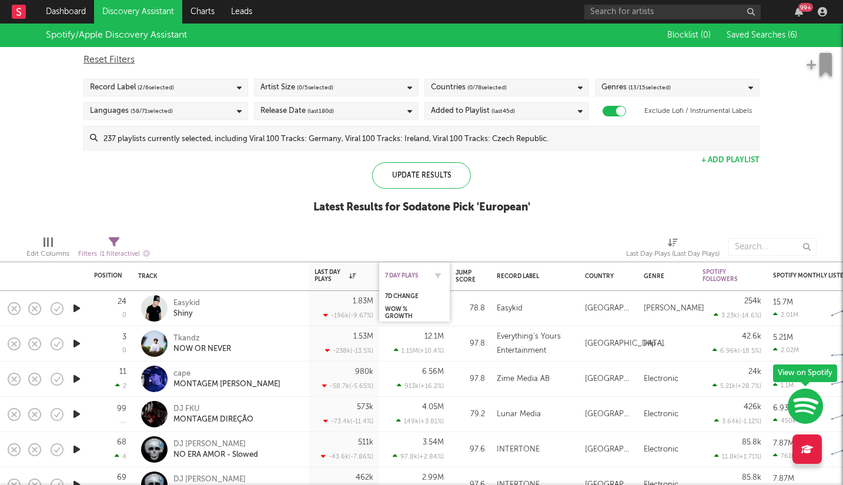
click at [413, 275] on div "7 Day Plays" at bounding box center [405, 275] width 41 height 7
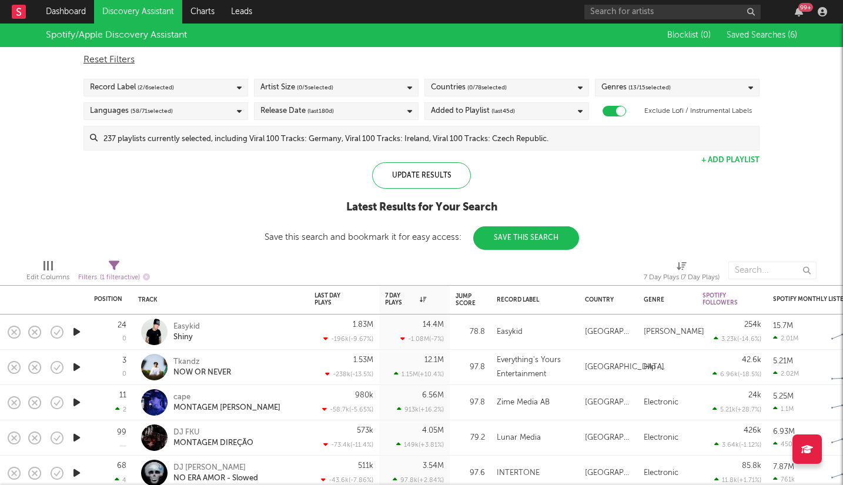
click at [251, 184] on div "Spotify/Apple Discovery Assistant Blocklist ( 0 ) Saved Searches ( 6 ) Reset Fi…" at bounding box center [421, 137] width 843 height 226
click at [393, 298] on div "7 Day Plays" at bounding box center [405, 299] width 41 height 14
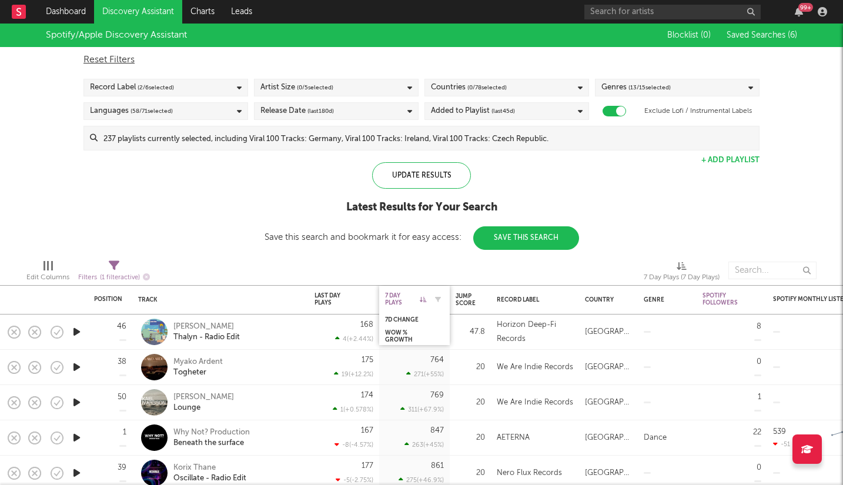
click at [405, 299] on div "7 Day Plays" at bounding box center [405, 299] width 41 height 14
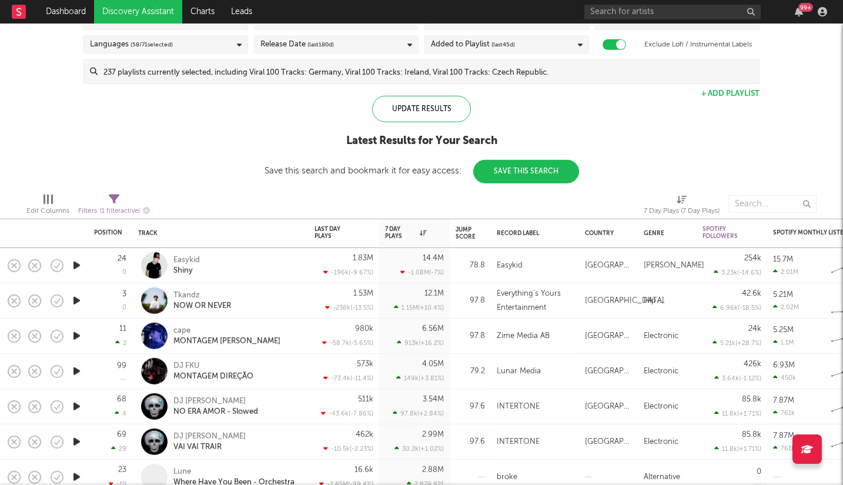
click at [76, 405] on icon "button" at bounding box center [77, 406] width 12 height 15
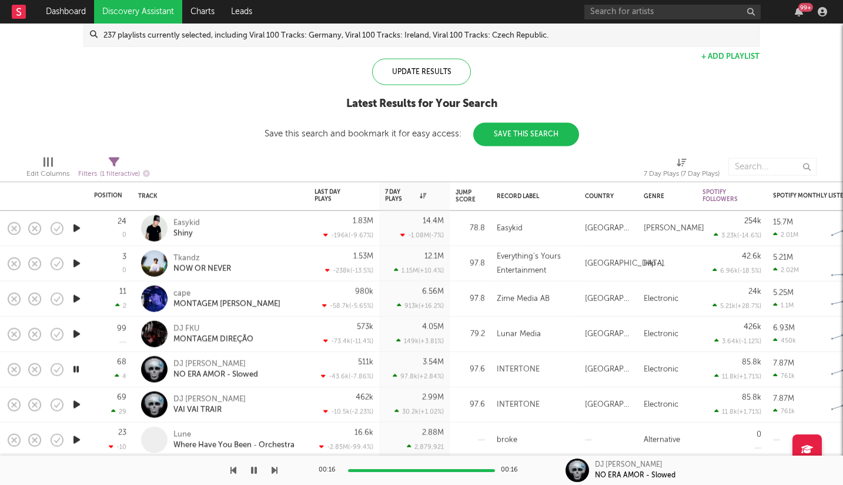
click at [78, 406] on icon "button" at bounding box center [77, 405] width 12 height 15
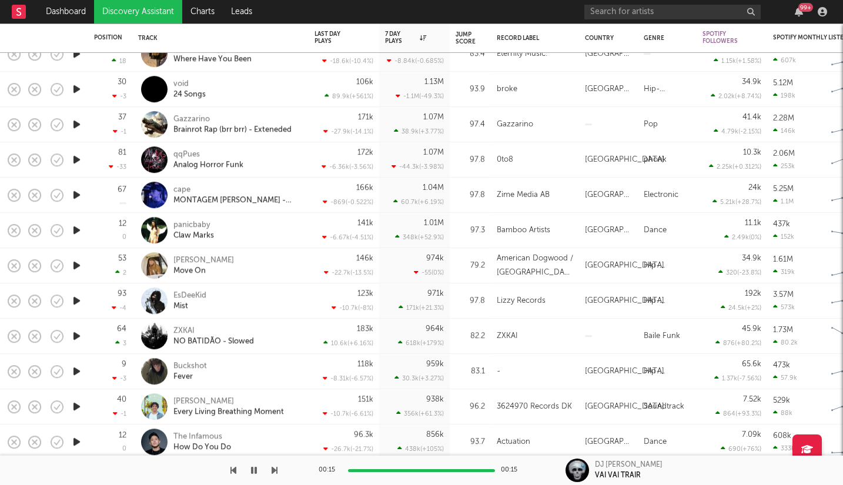
click at [74, 410] on icon "button" at bounding box center [77, 406] width 12 height 15
click at [438, 468] on div "00:04 00:19" at bounding box center [422, 470] width 206 height 29
click at [438, 470] on div at bounding box center [421, 470] width 147 height 3
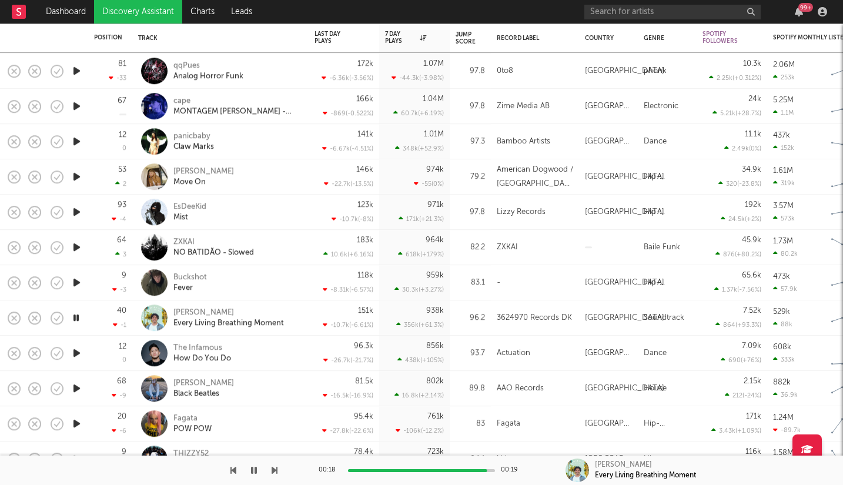
click at [76, 389] on icon "button" at bounding box center [77, 388] width 12 height 15
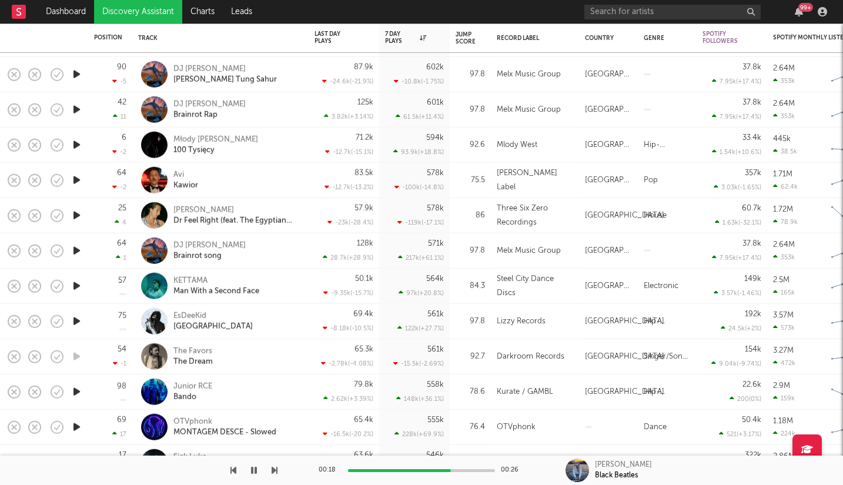
click at [77, 393] on icon "button" at bounding box center [77, 392] width 12 height 15
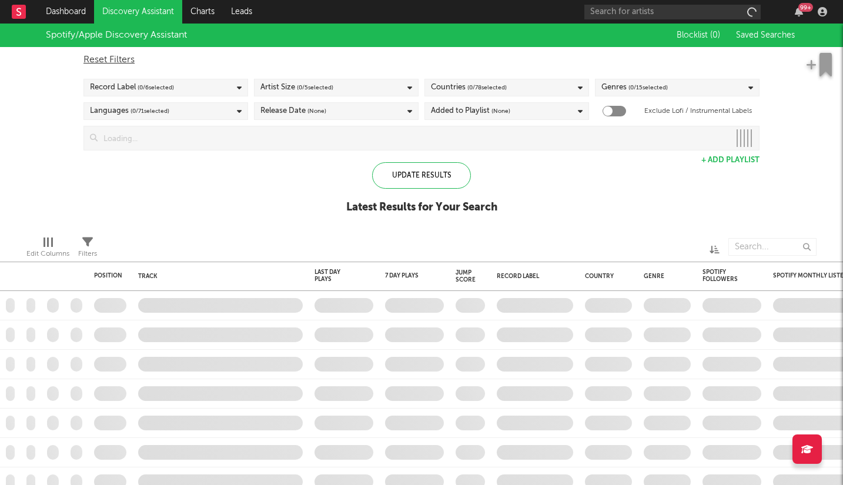
checkbox input "true"
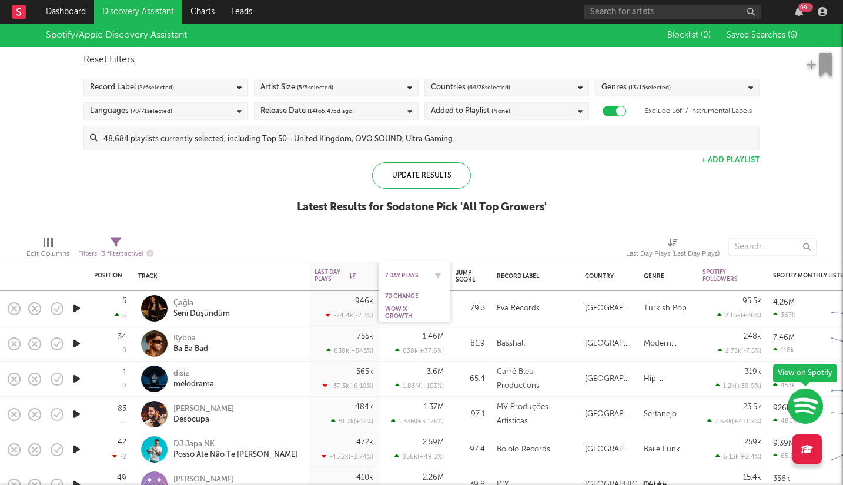
click at [413, 279] on div "7 Day Plays" at bounding box center [414, 275] width 59 height 23
drag, startPoint x: 405, startPoint y: 276, endPoint x: 425, endPoint y: 258, distance: 26.7
click at [405, 276] on div "7 Day Plays" at bounding box center [405, 275] width 41 height 7
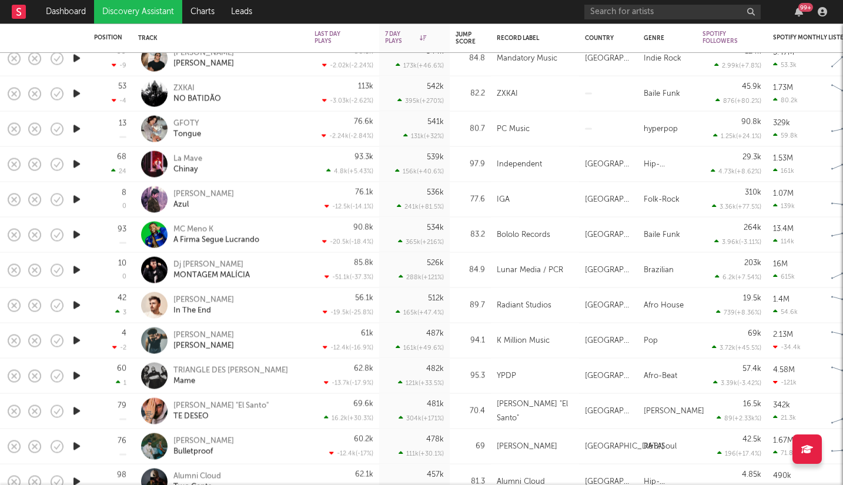
click at [74, 446] on icon "button" at bounding box center [77, 446] width 12 height 15
